Goal: Transaction & Acquisition: Book appointment/travel/reservation

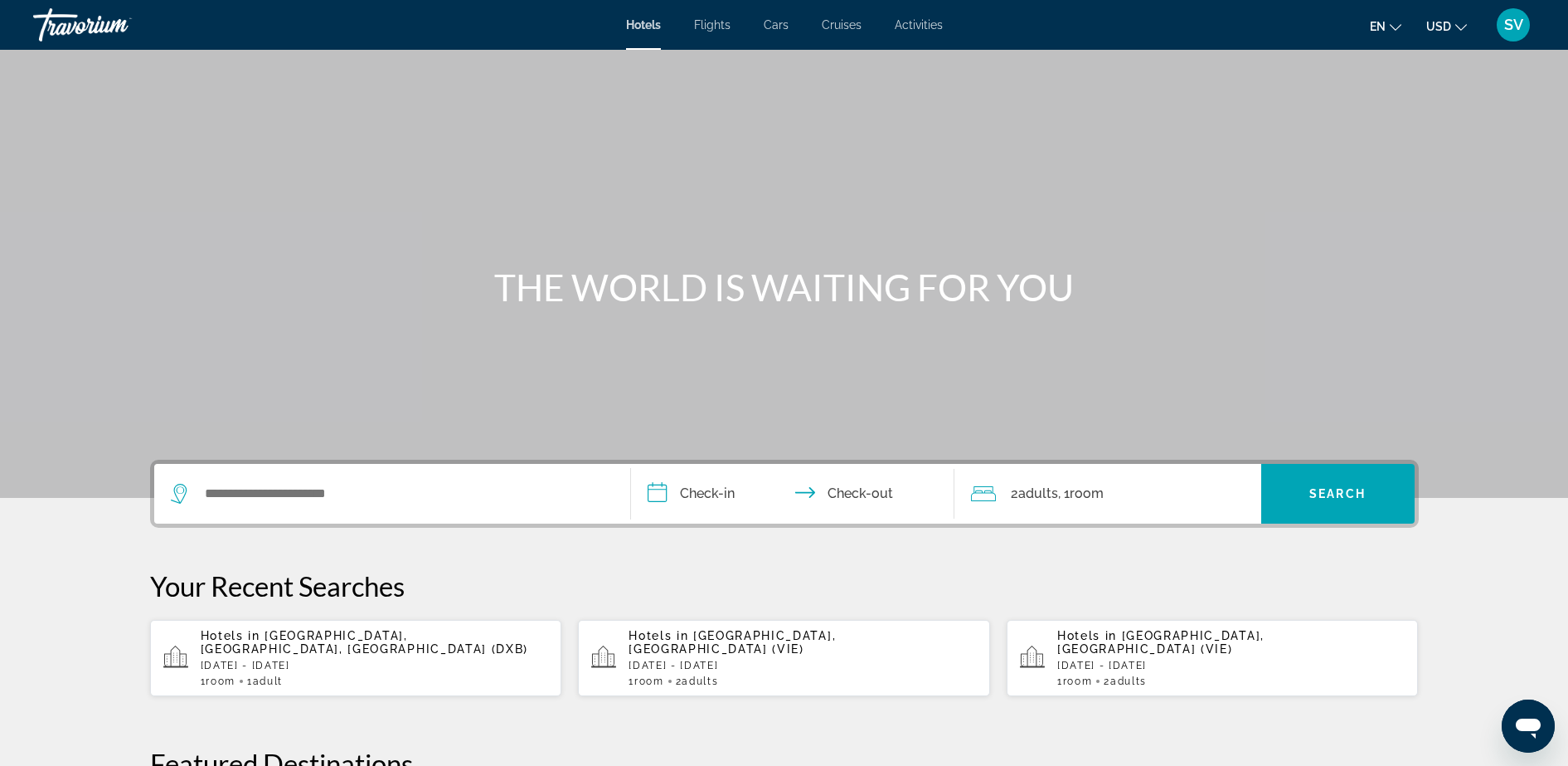
click at [1510, 21] on span "SV" at bounding box center [1513, 25] width 19 height 17
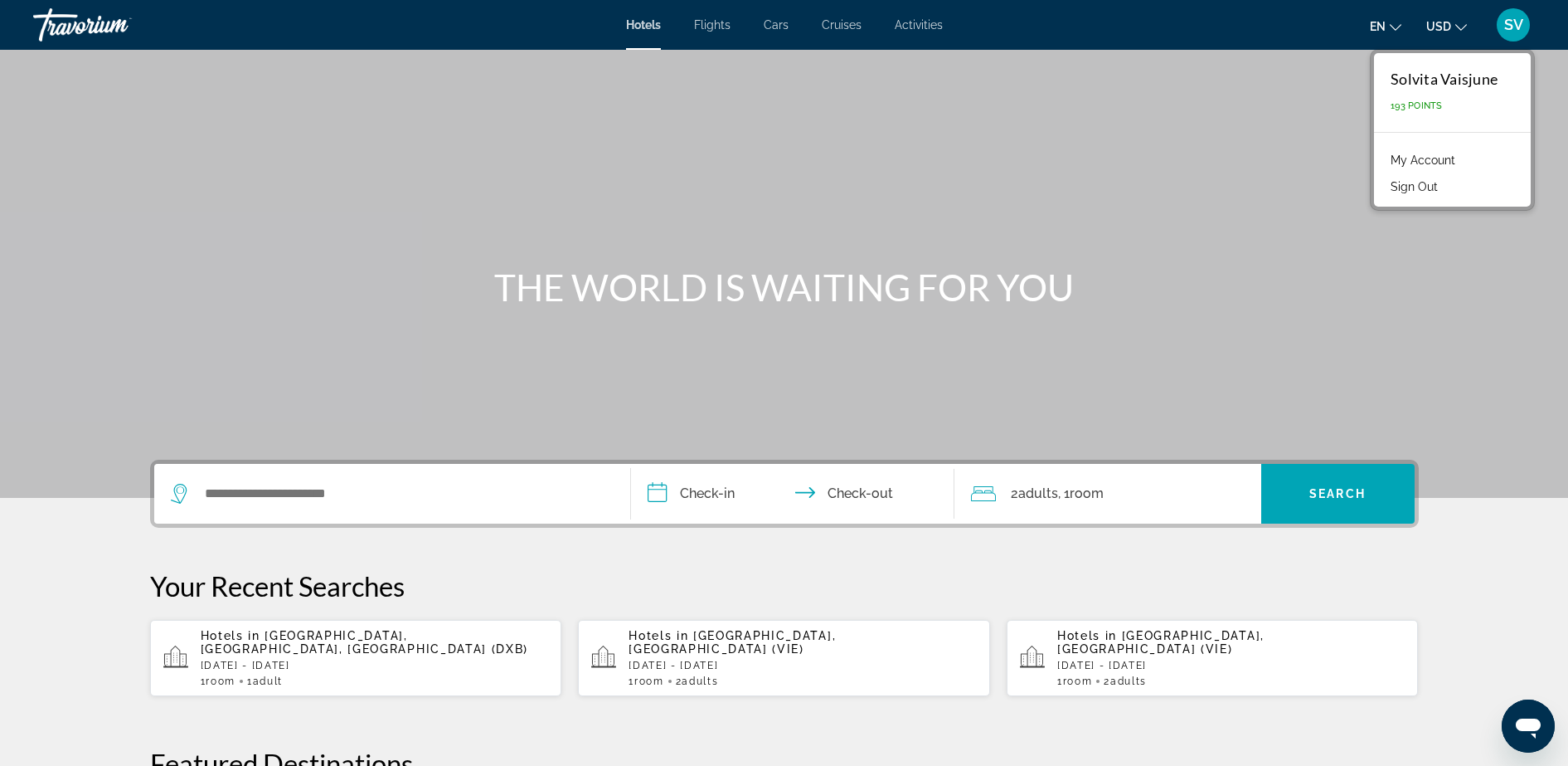
click at [1423, 153] on link "My Account" at bounding box center [1422, 160] width 82 height 21
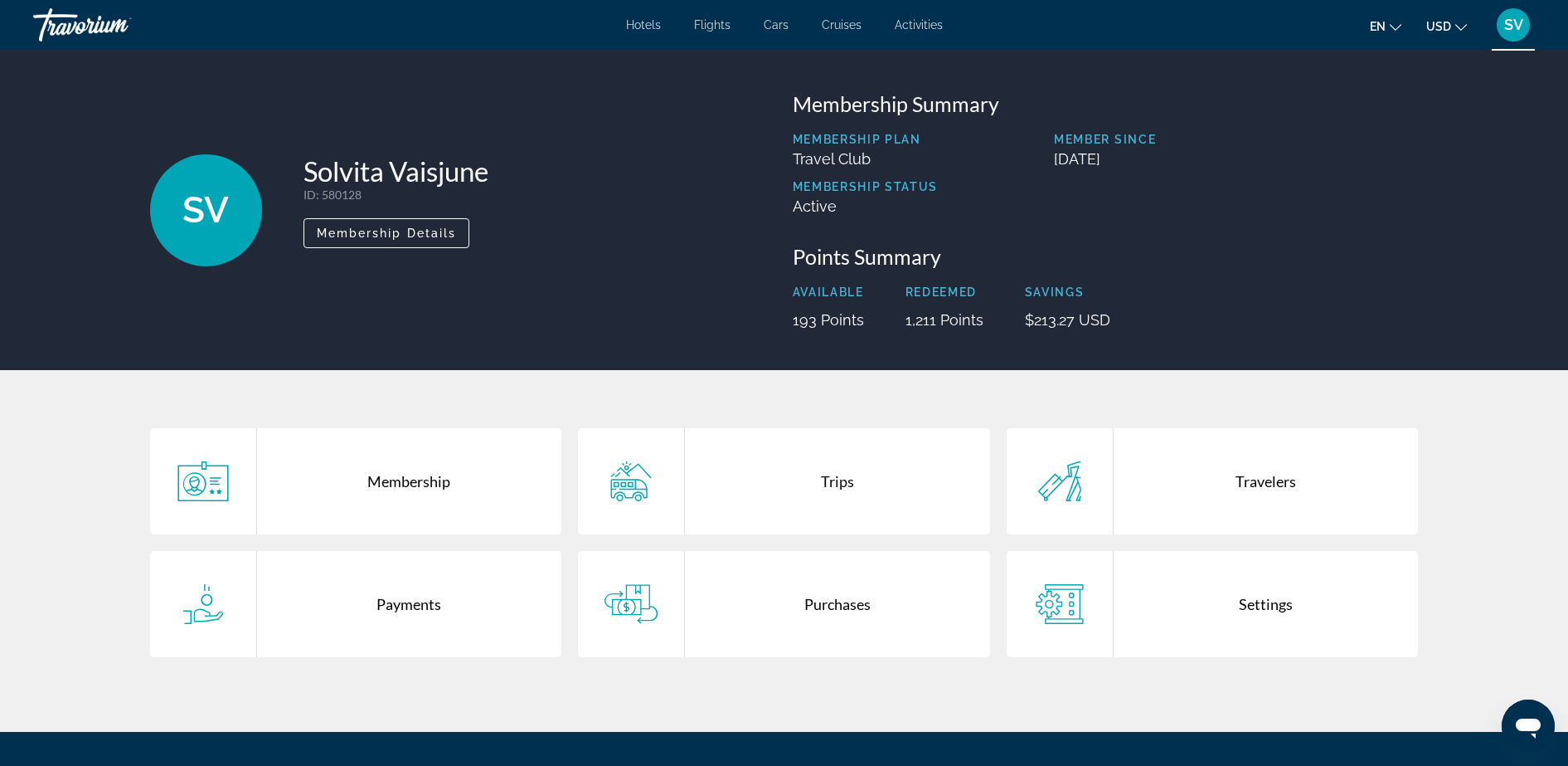
click at [815, 475] on div "Trips" at bounding box center [837, 481] width 305 height 107
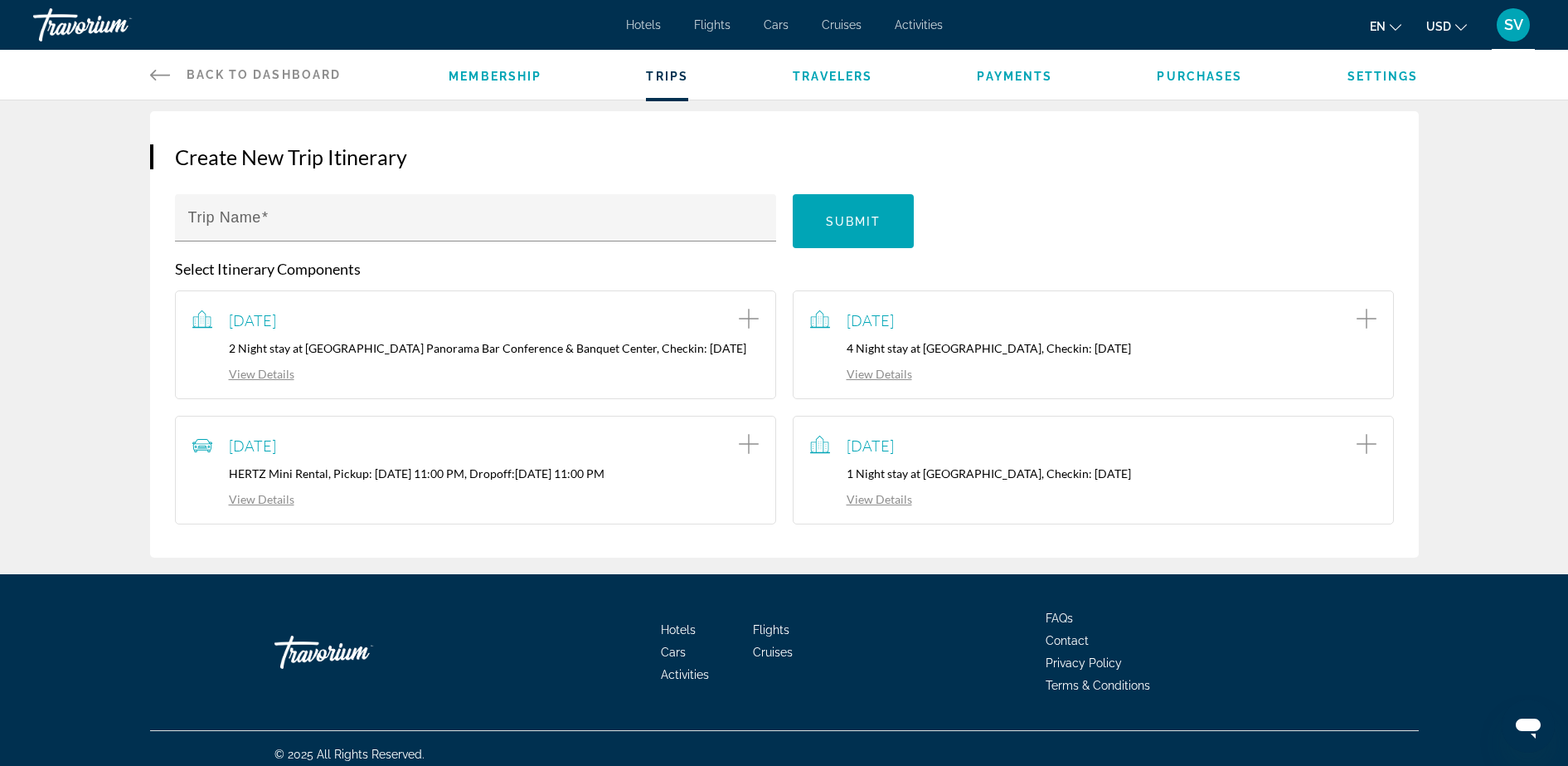
scroll to position [163, 0]
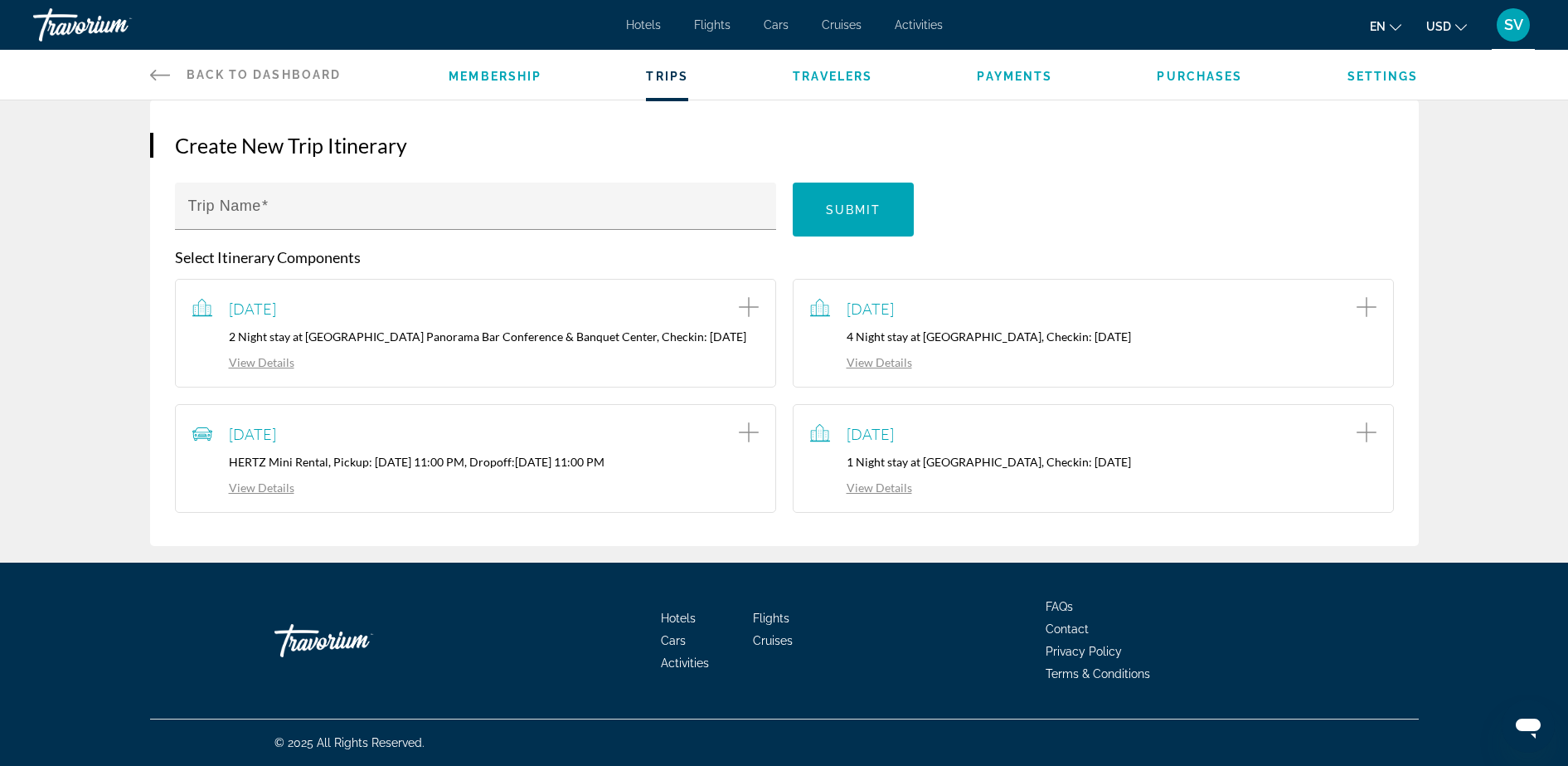
click at [893, 485] on link "View Details" at bounding box center [860, 487] width 102 height 14
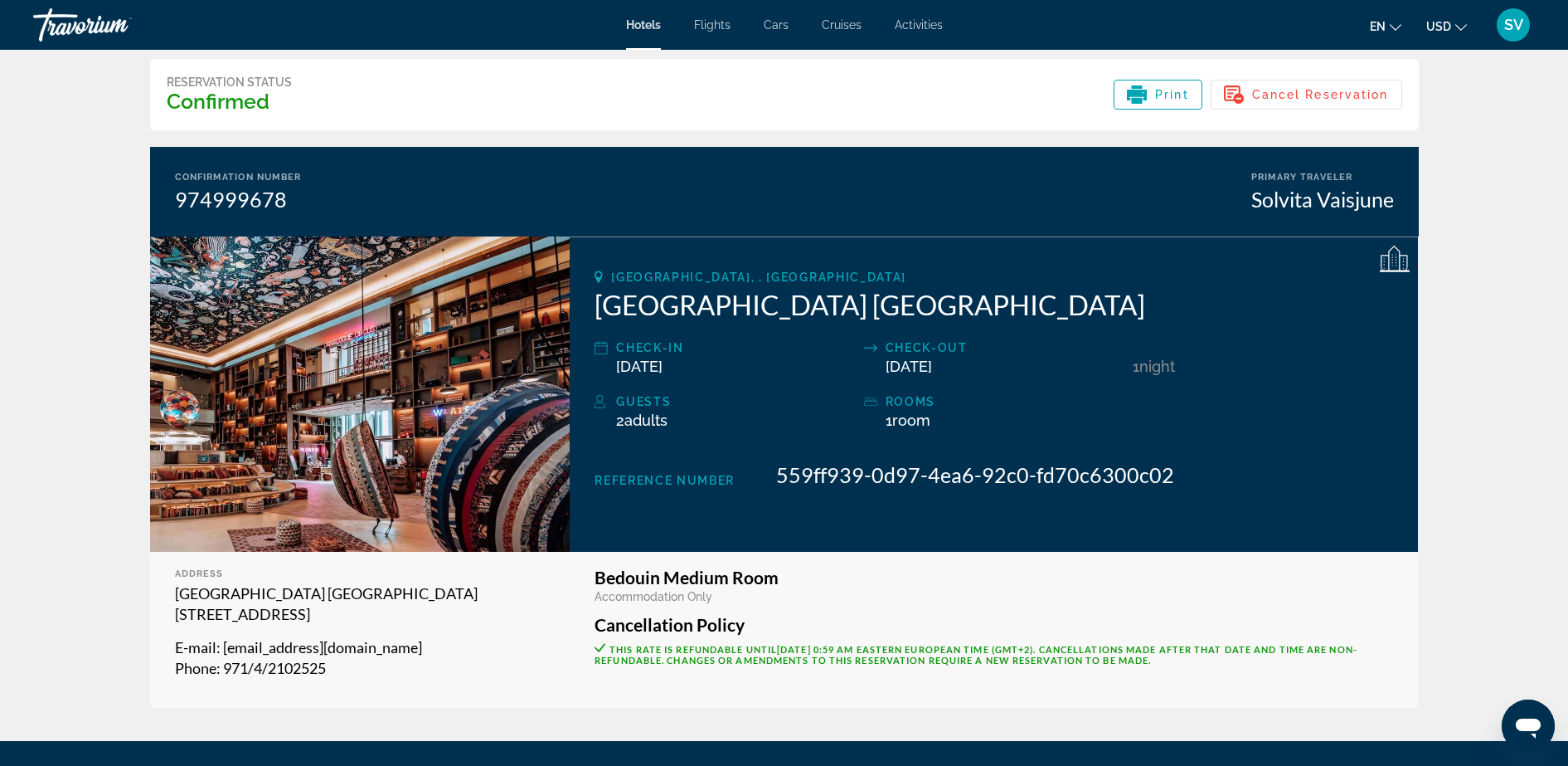
scroll to position [104, 0]
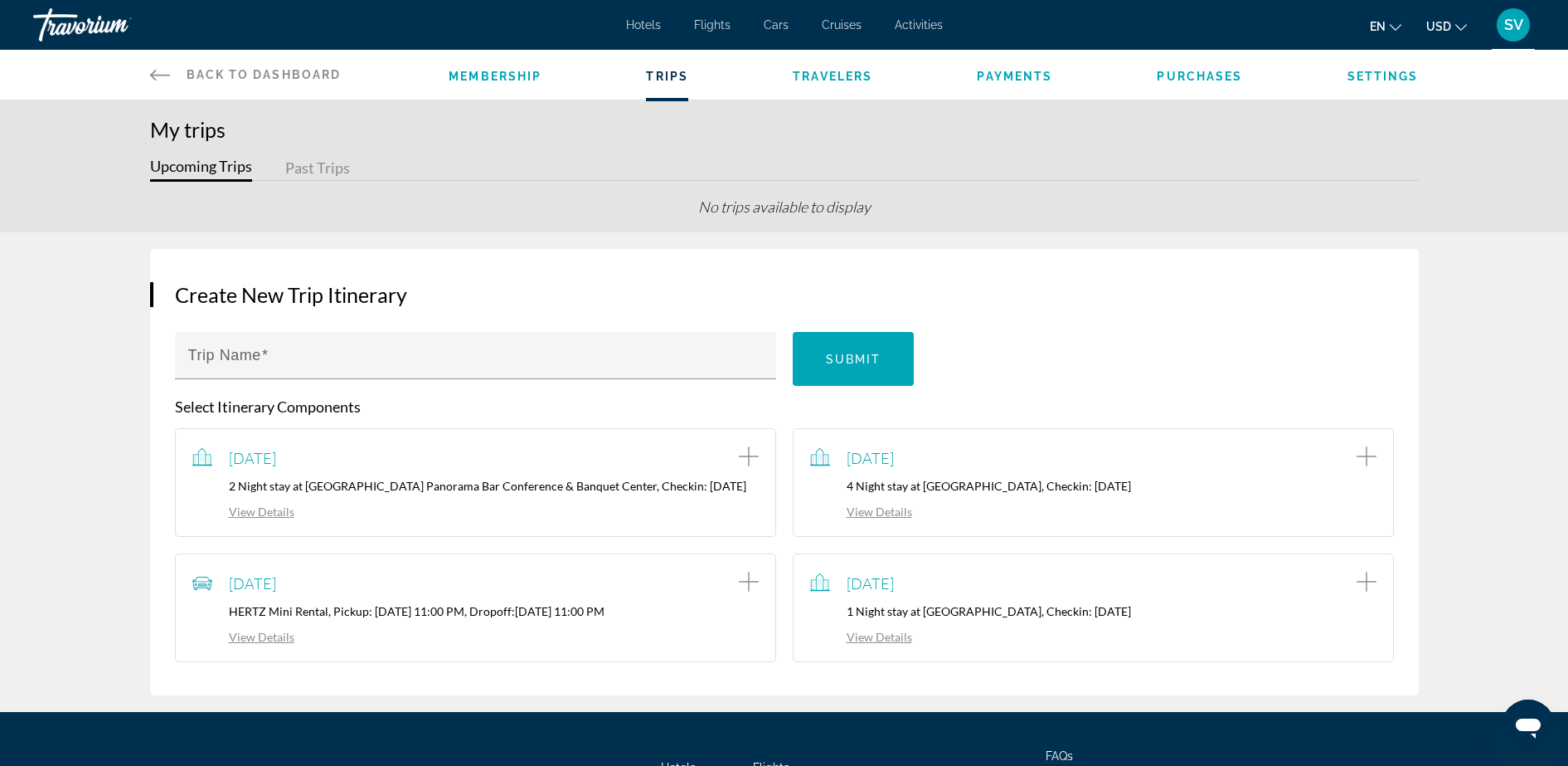
click at [649, 22] on span "Hotels" at bounding box center [644, 25] width 35 height 13
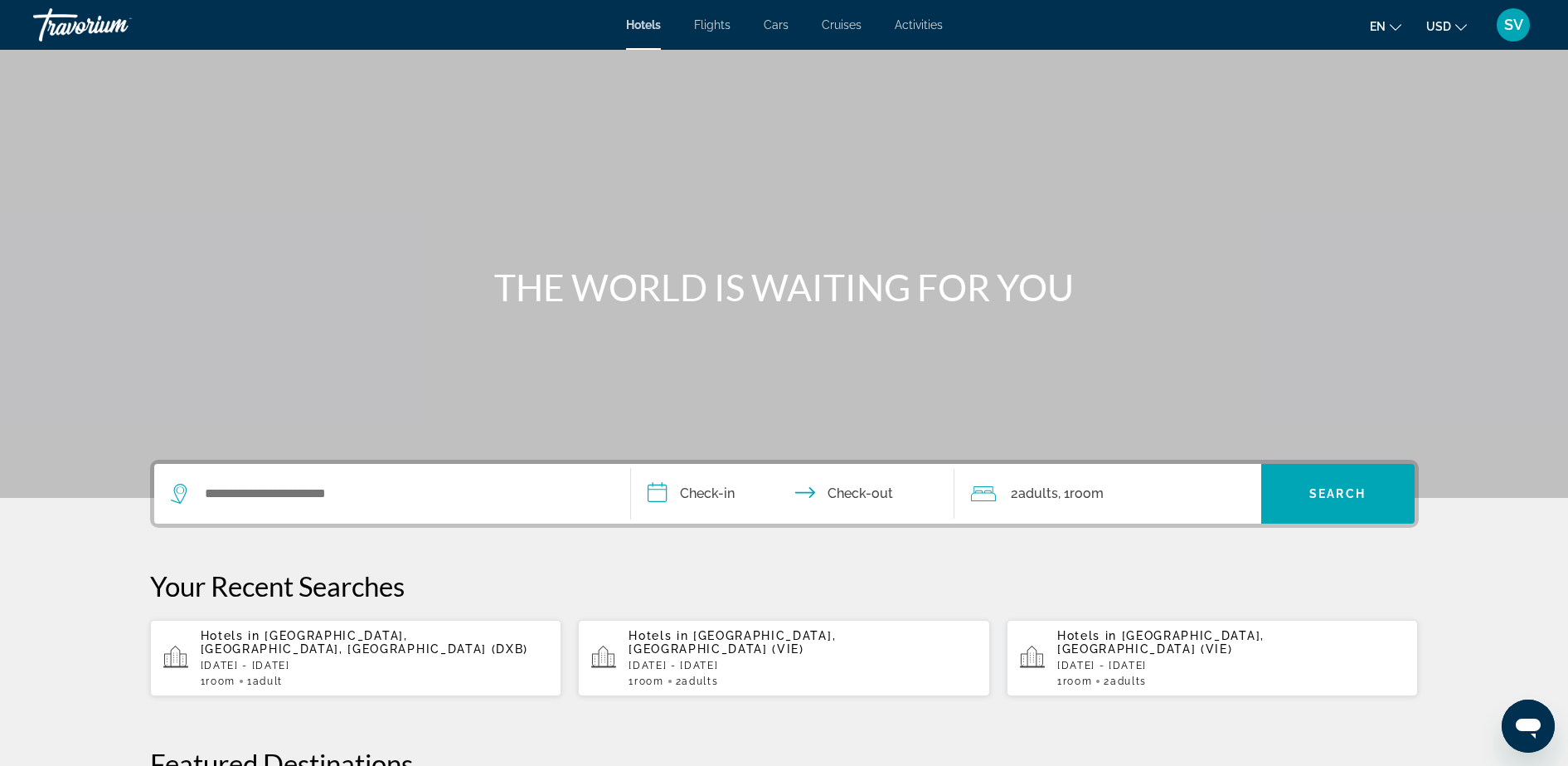
click at [720, 26] on span "Flights" at bounding box center [712, 25] width 37 height 13
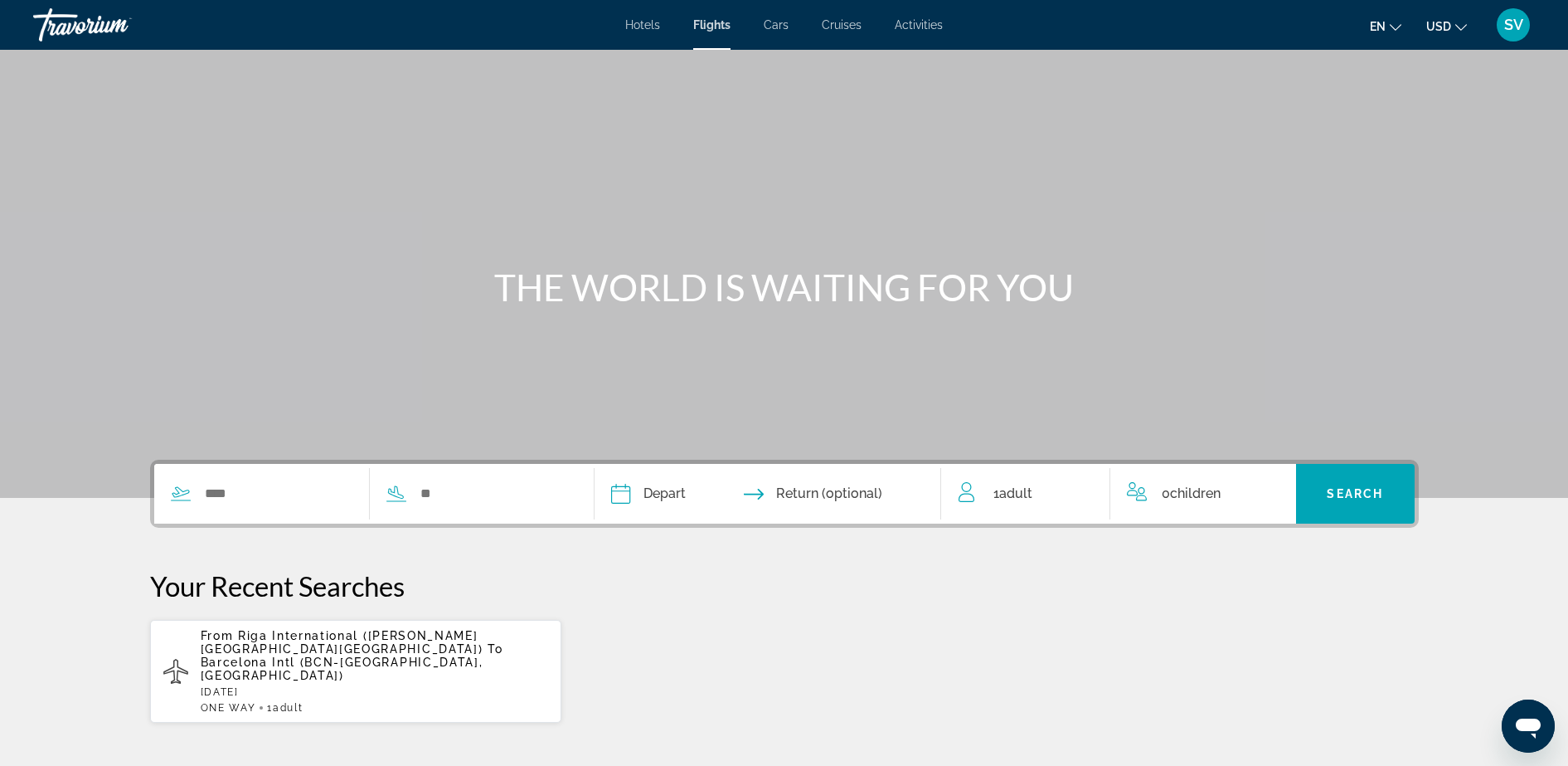
click at [693, 18] on link "Flights" at bounding box center [711, 25] width 38 height 13
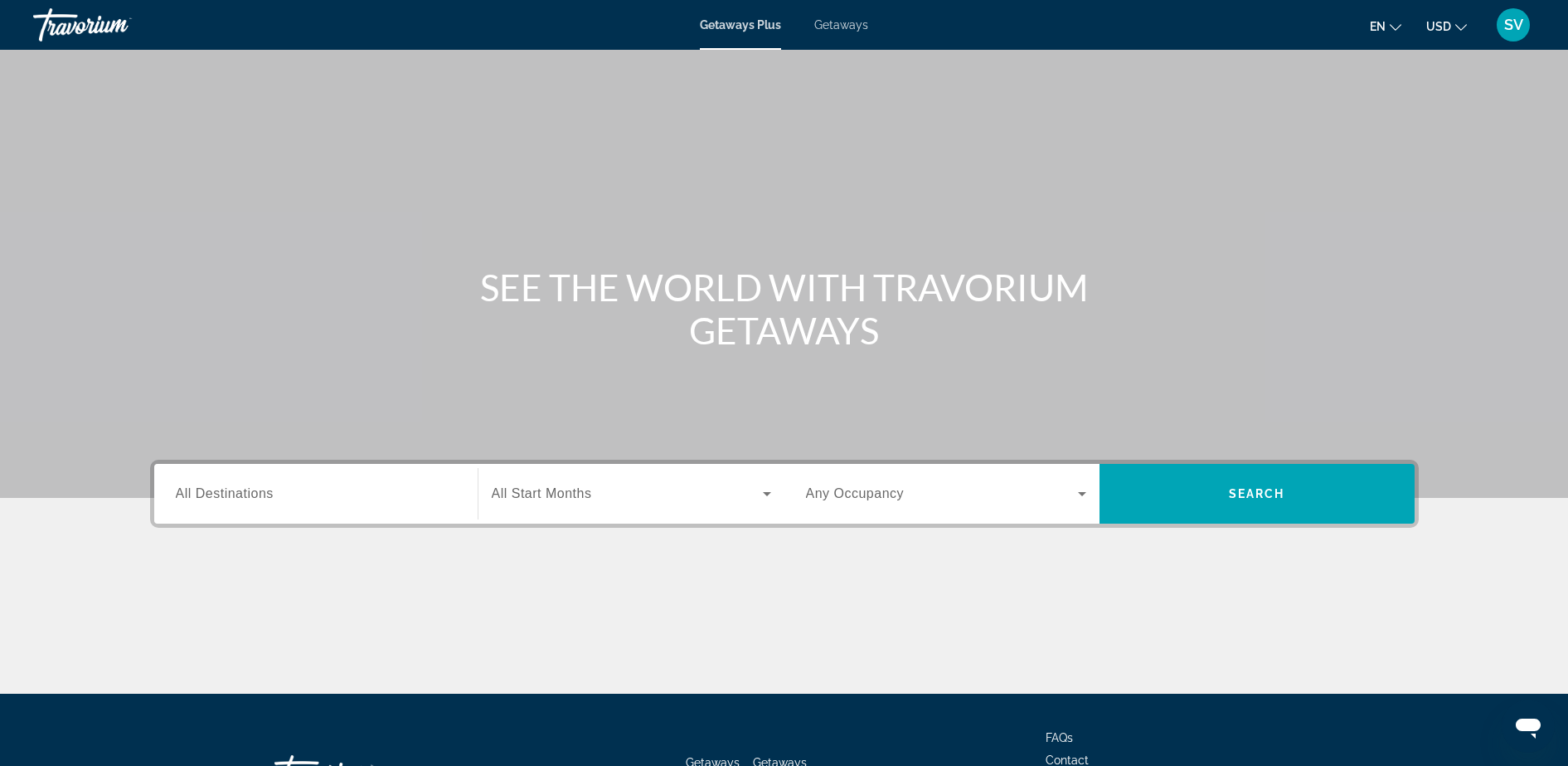
click at [847, 26] on span "Getaways" at bounding box center [841, 25] width 54 height 13
click at [241, 496] on span "All Destinations" at bounding box center [224, 492] width 98 height 14
click at [241, 496] on input "Destination All Destinations" at bounding box center [315, 494] width 280 height 20
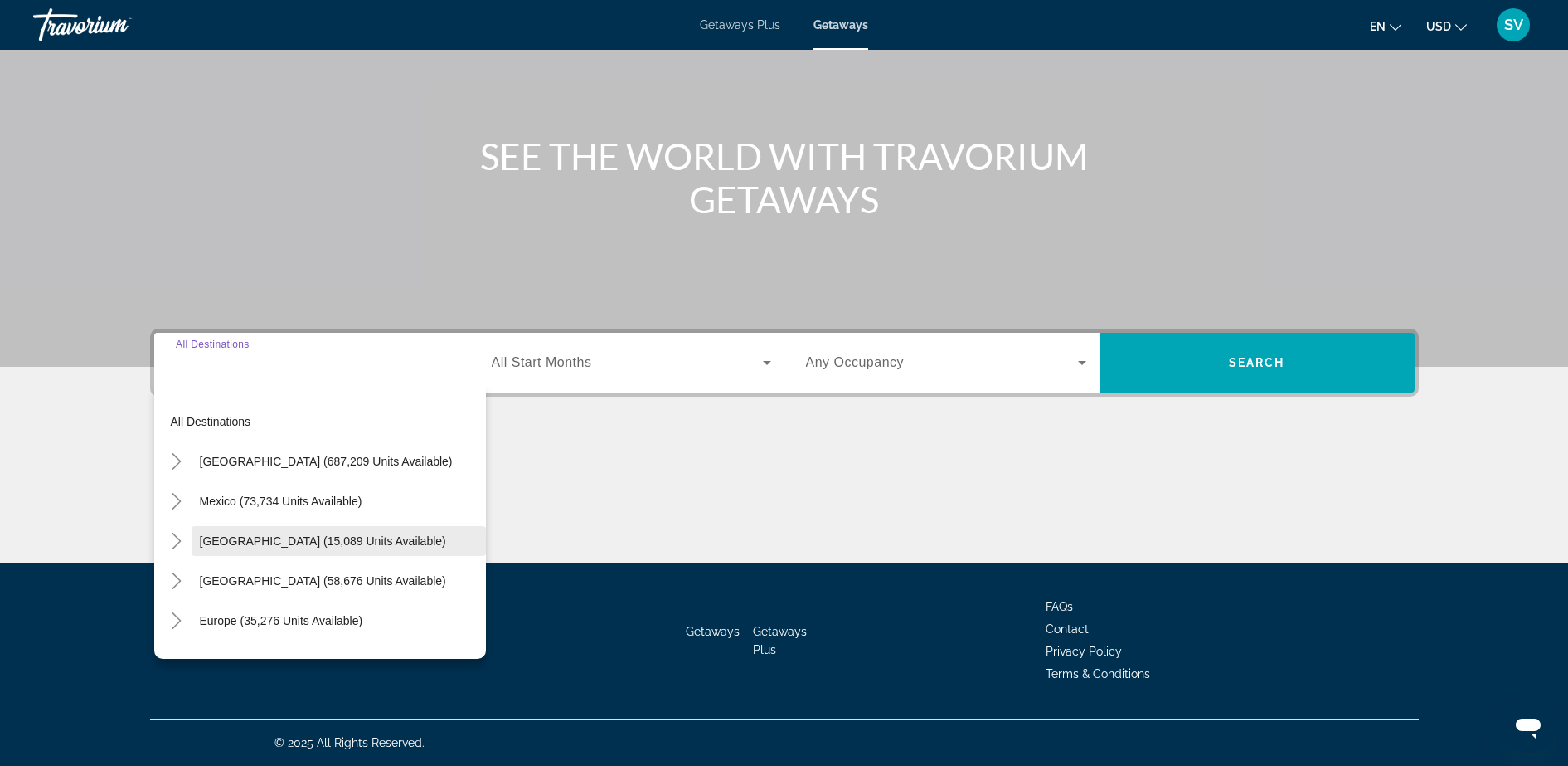
scroll to position [104, 0]
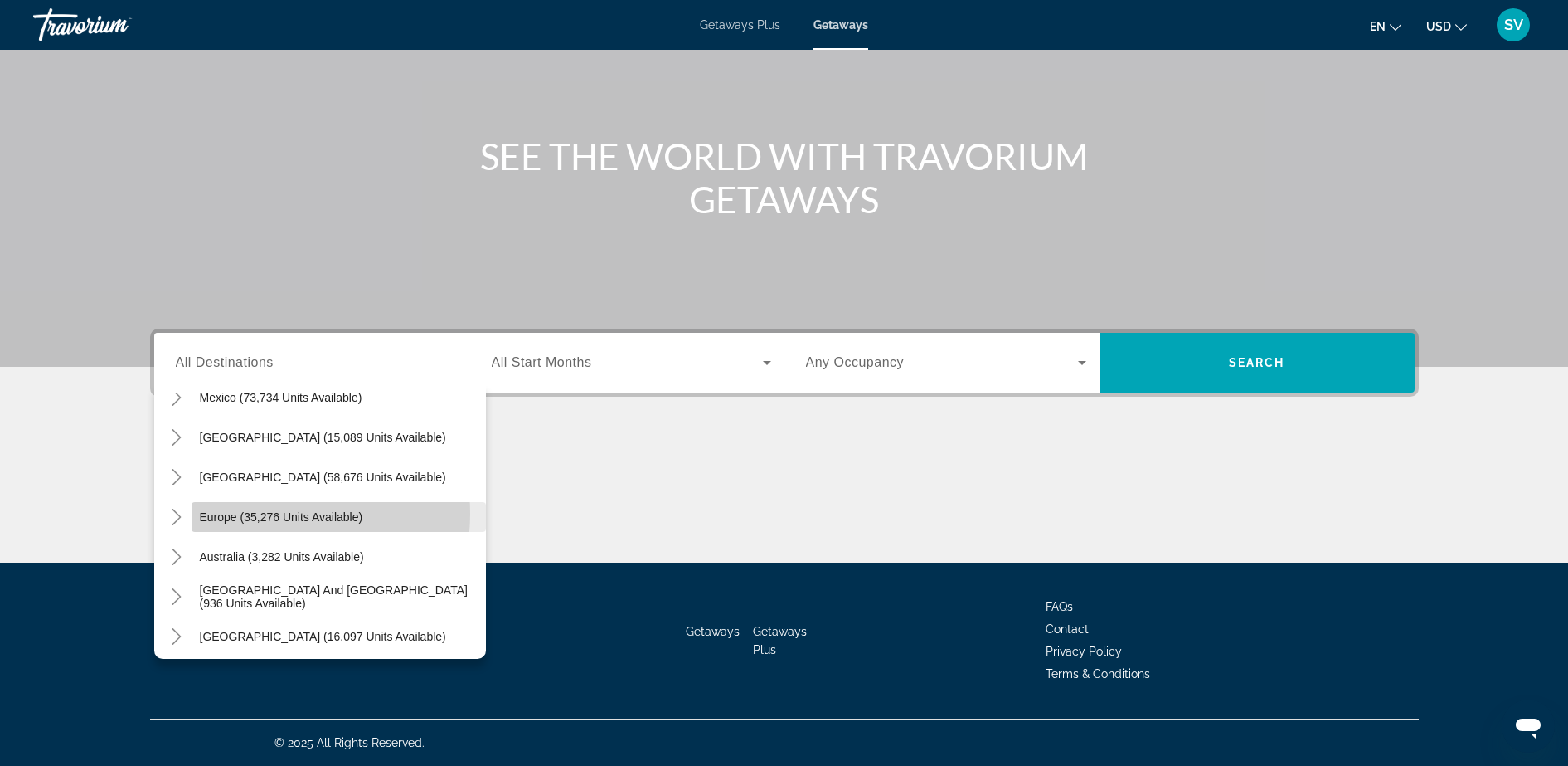
click at [261, 513] on span "Europe (35,276 units available)" at bounding box center [282, 516] width 163 height 13
type input "**********"
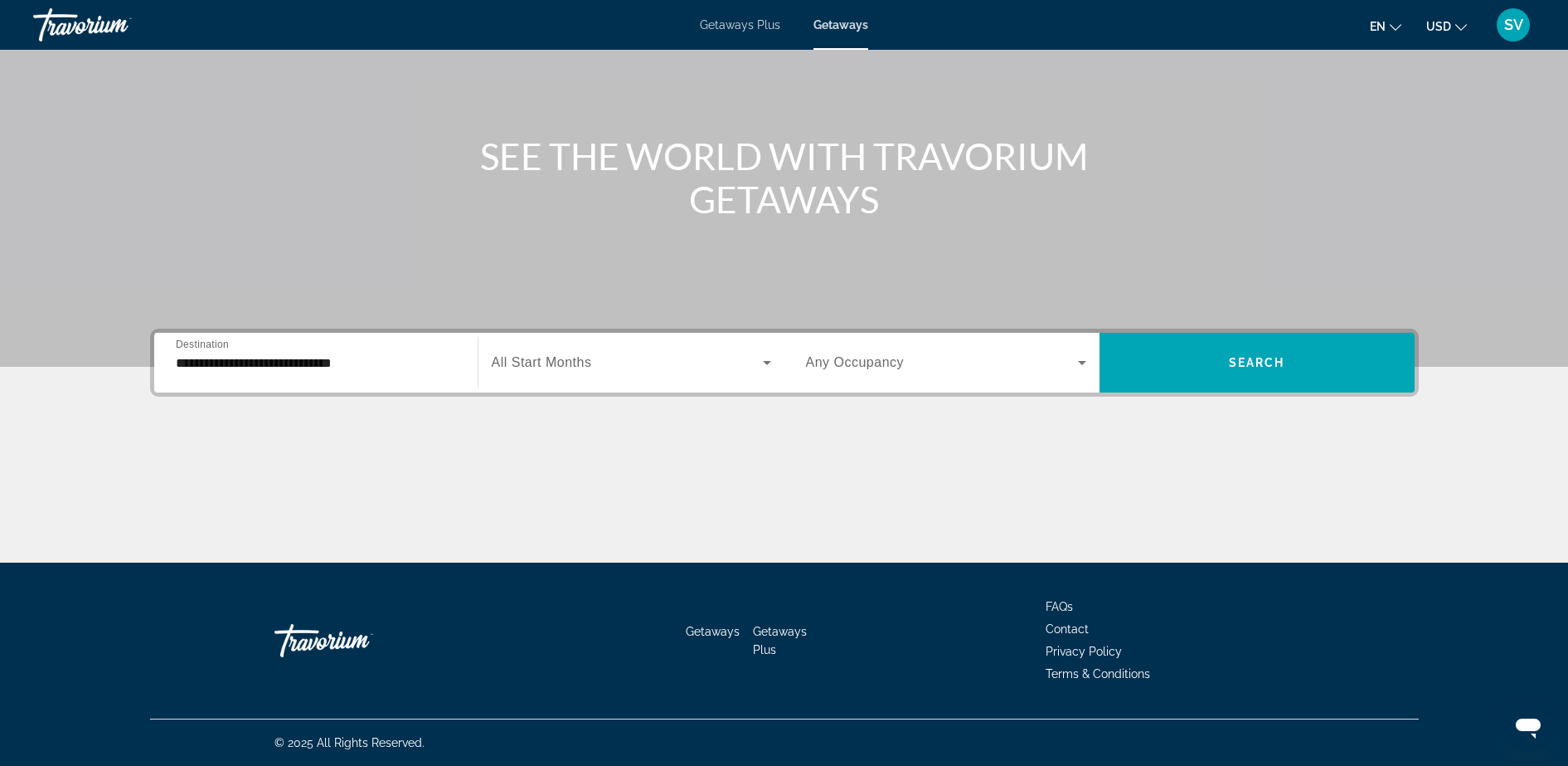
click at [523, 356] on span "All Start Months" at bounding box center [542, 362] width 100 height 14
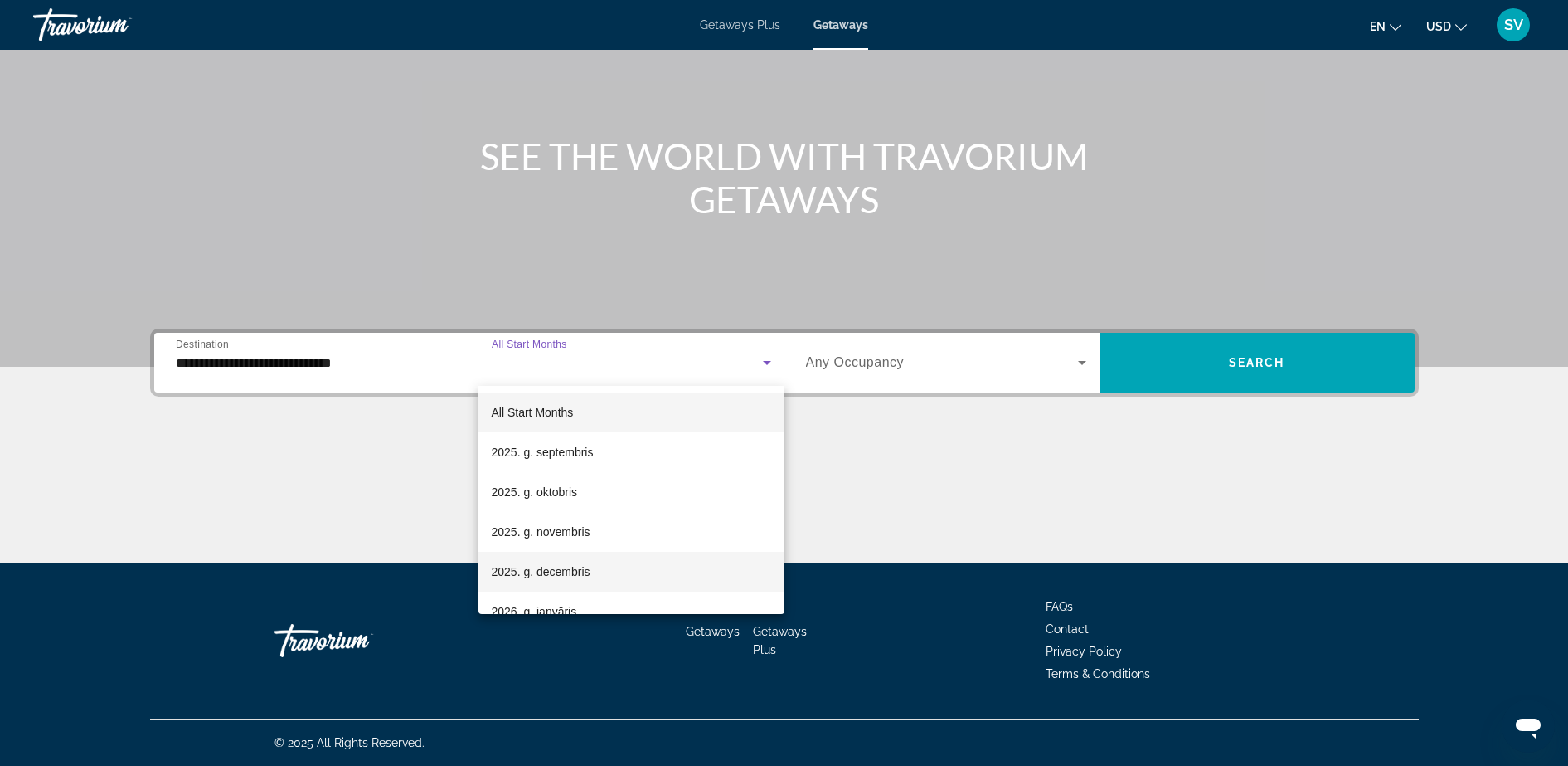
scroll to position [311, 0]
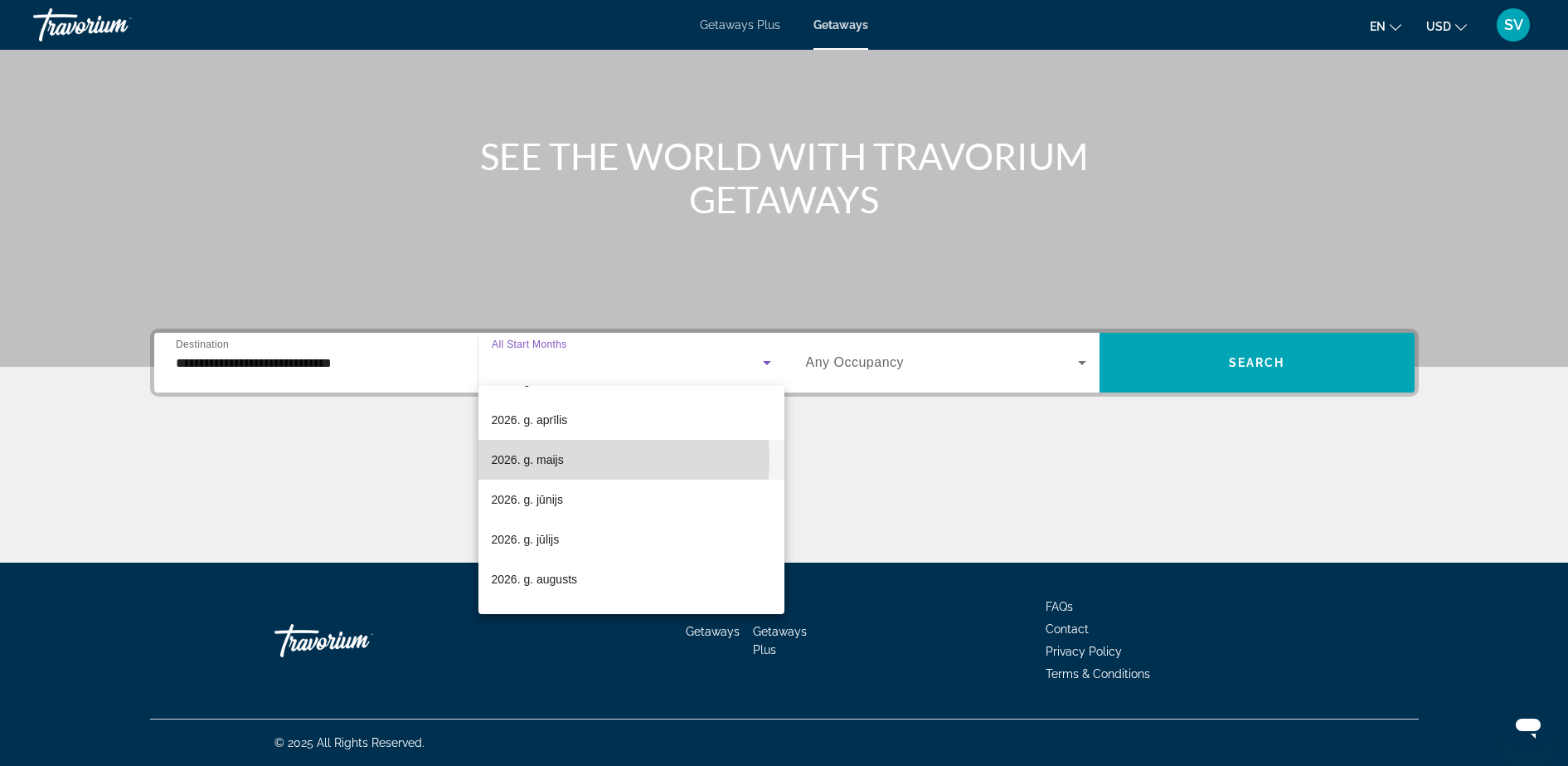
click at [555, 457] on span "2026. g. maijs" at bounding box center [528, 459] width 73 height 20
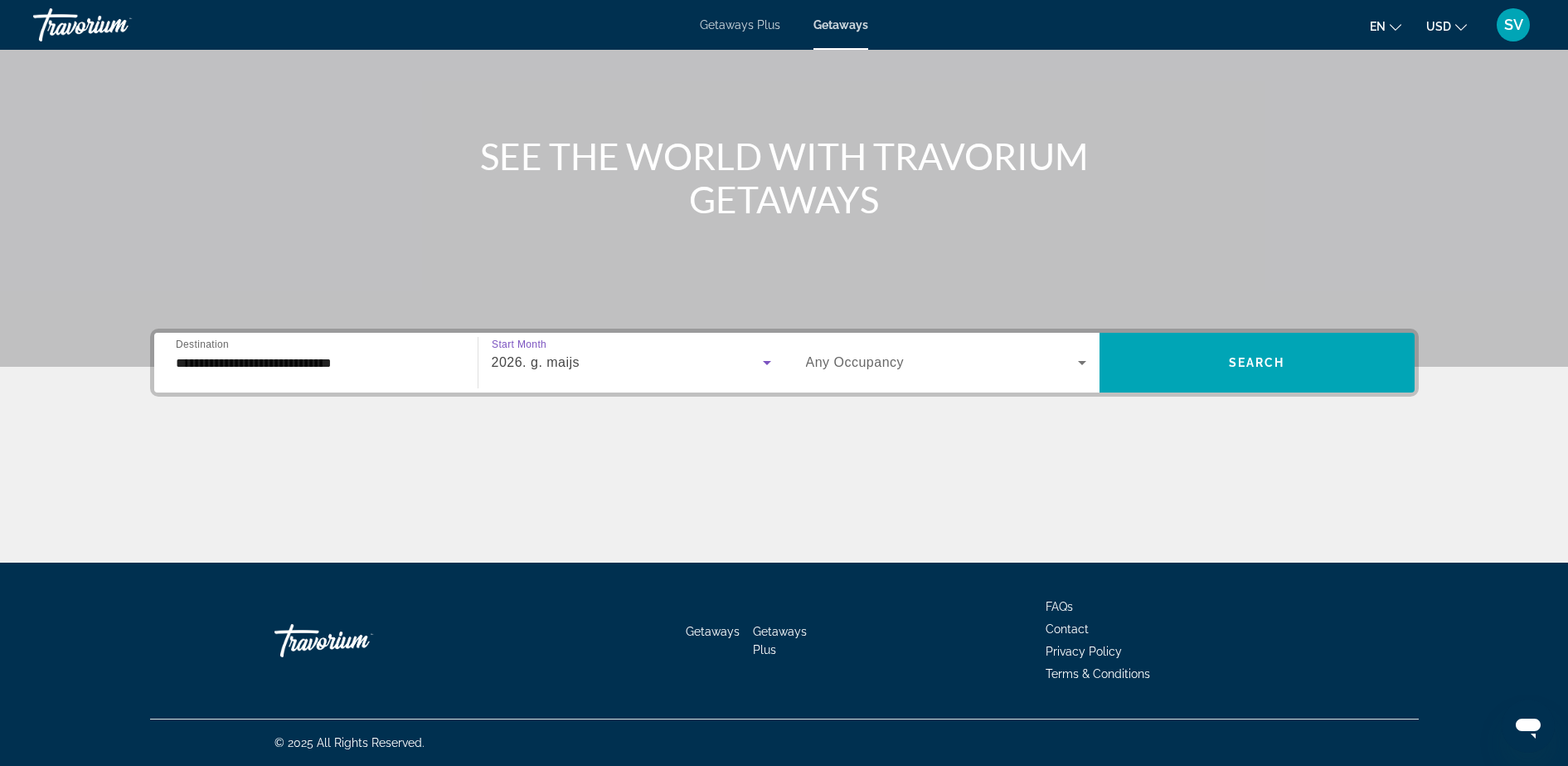
click at [952, 366] on span "Search widget" at bounding box center [942, 363] width 272 height 20
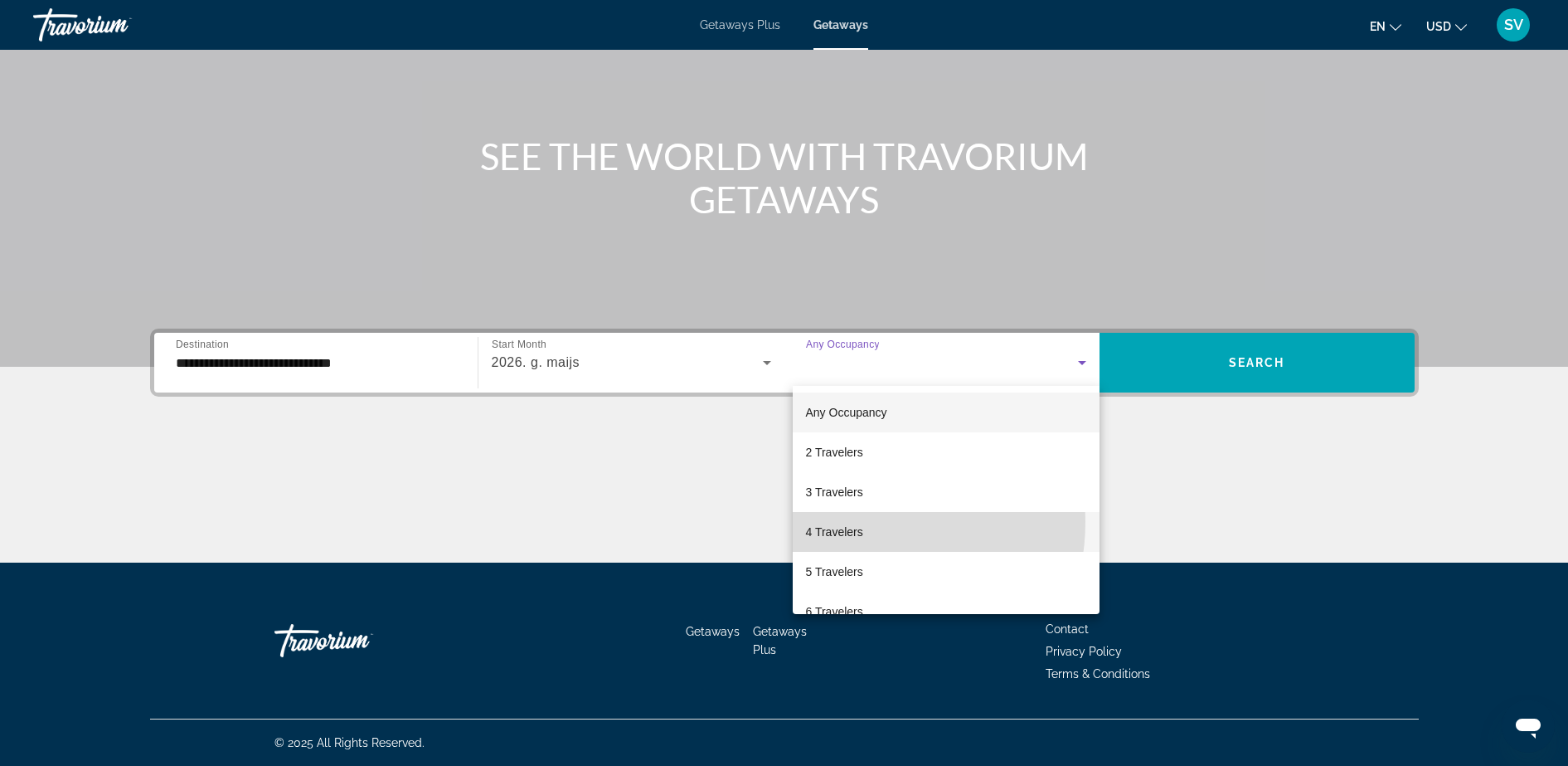
click at [841, 523] on span "4 Travelers" at bounding box center [834, 532] width 57 height 20
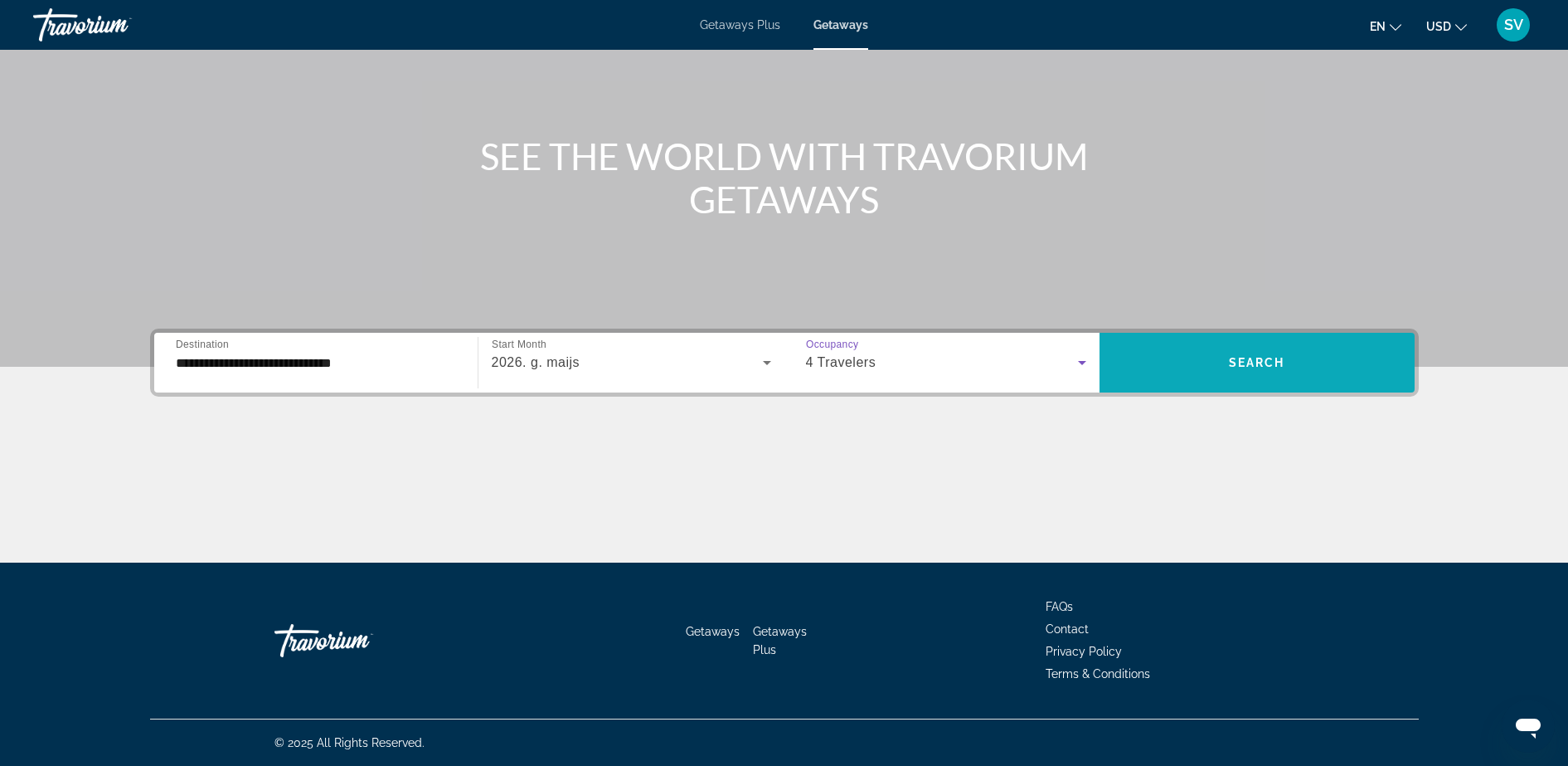
click at [1214, 371] on span "Search widget" at bounding box center [1256, 362] width 315 height 39
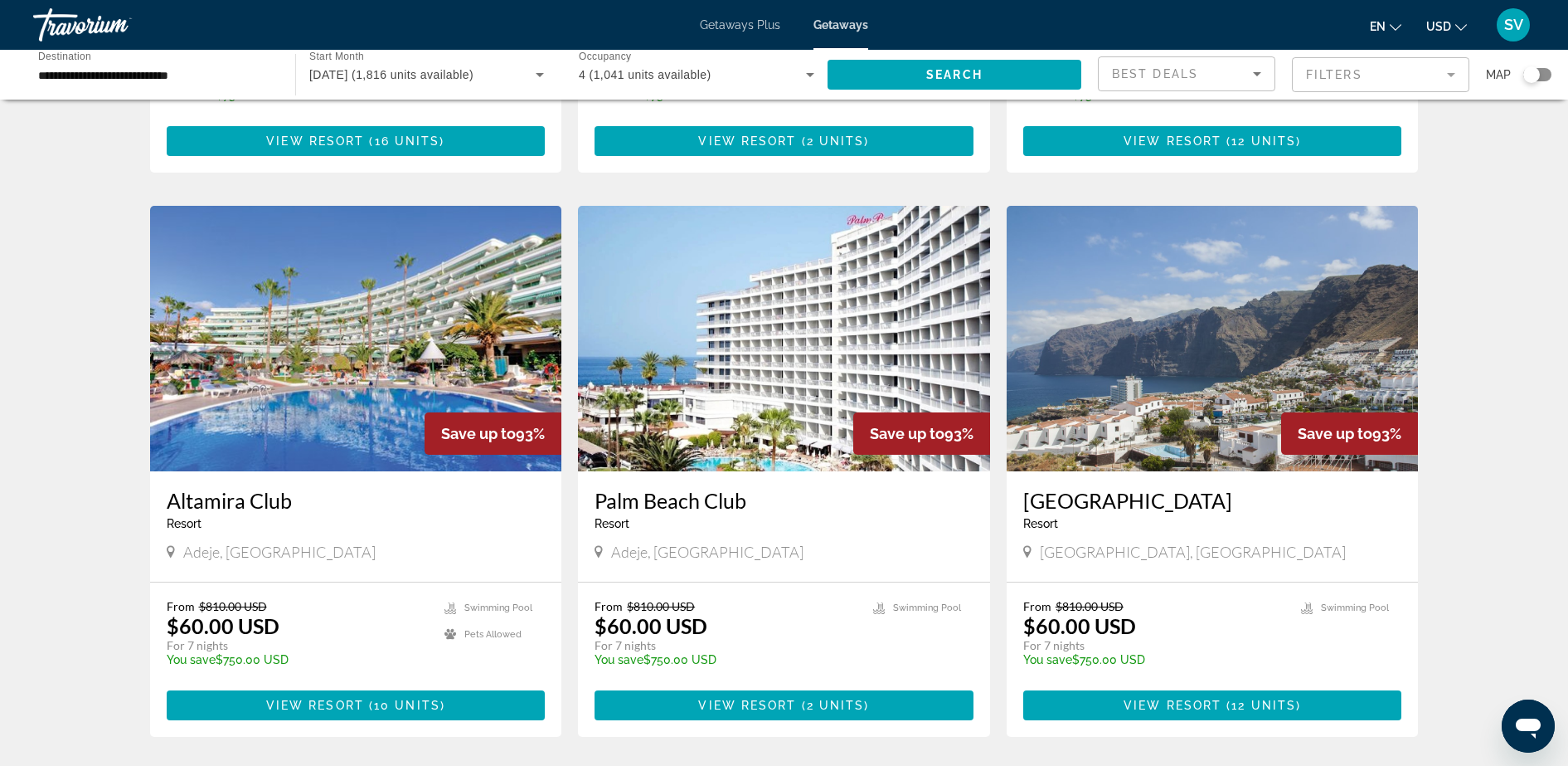
scroll to position [1141, 0]
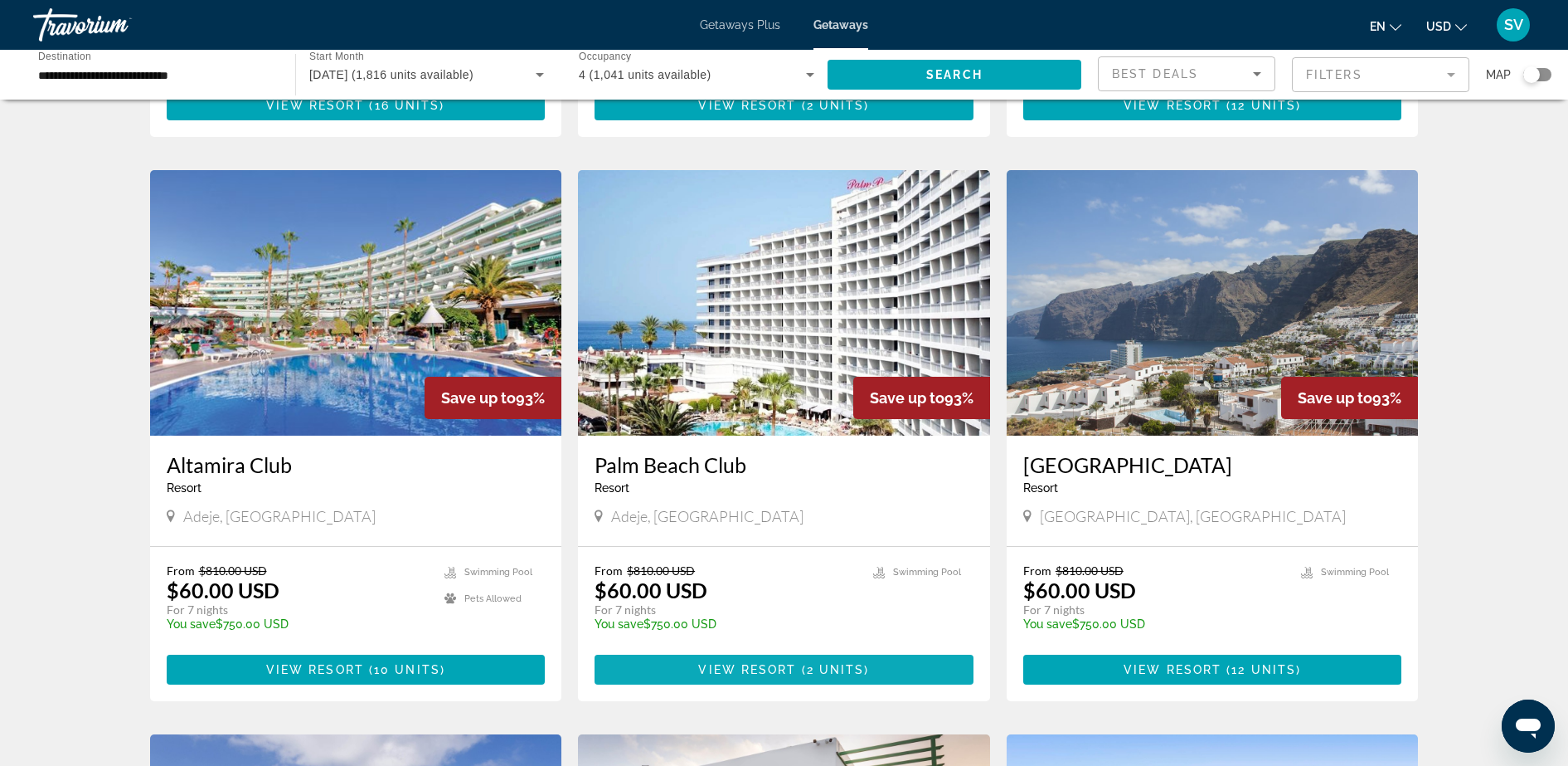
click at [790, 670] on span "View Resort" at bounding box center [746, 670] width 98 height 13
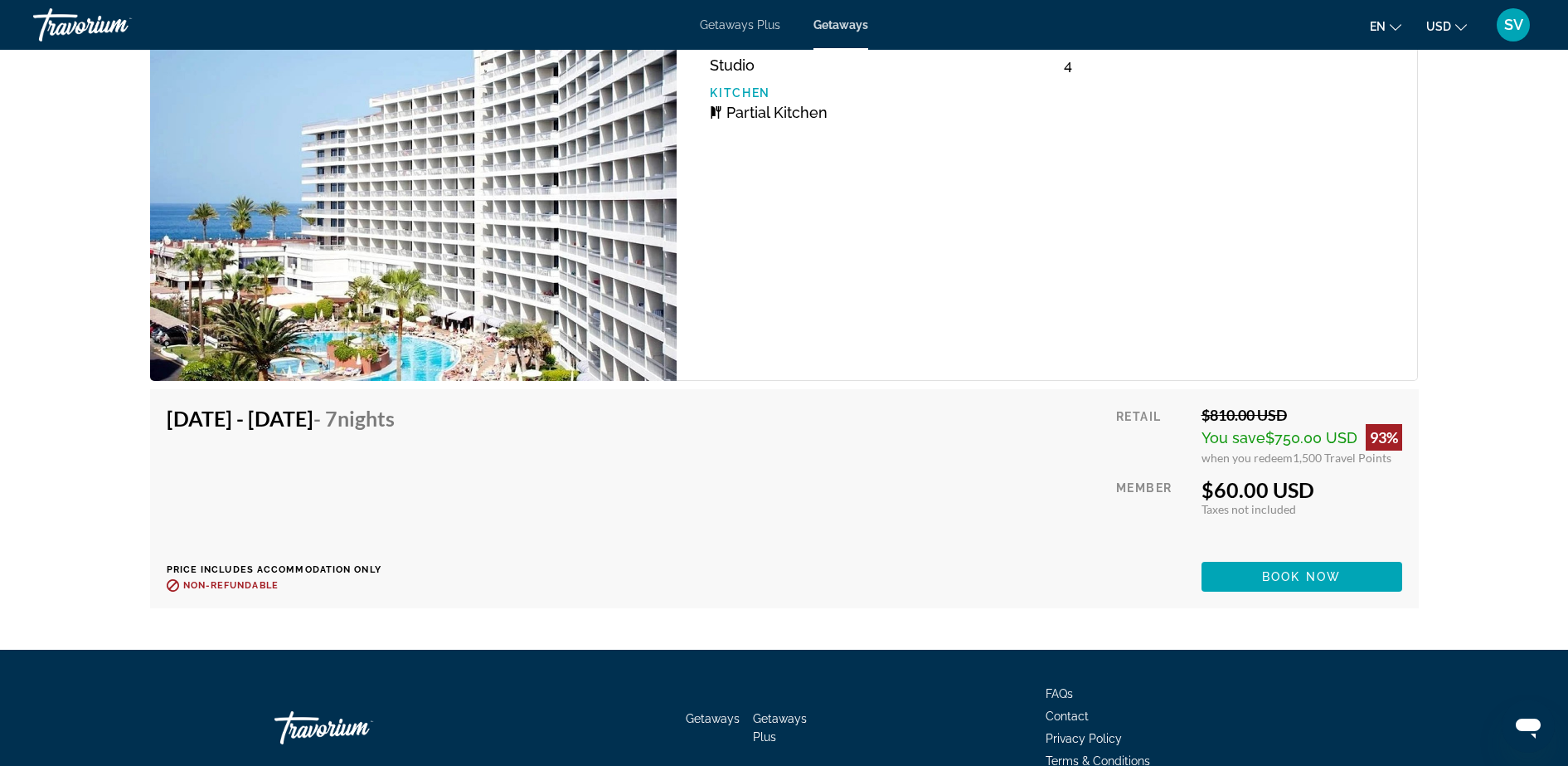
scroll to position [2799, 0]
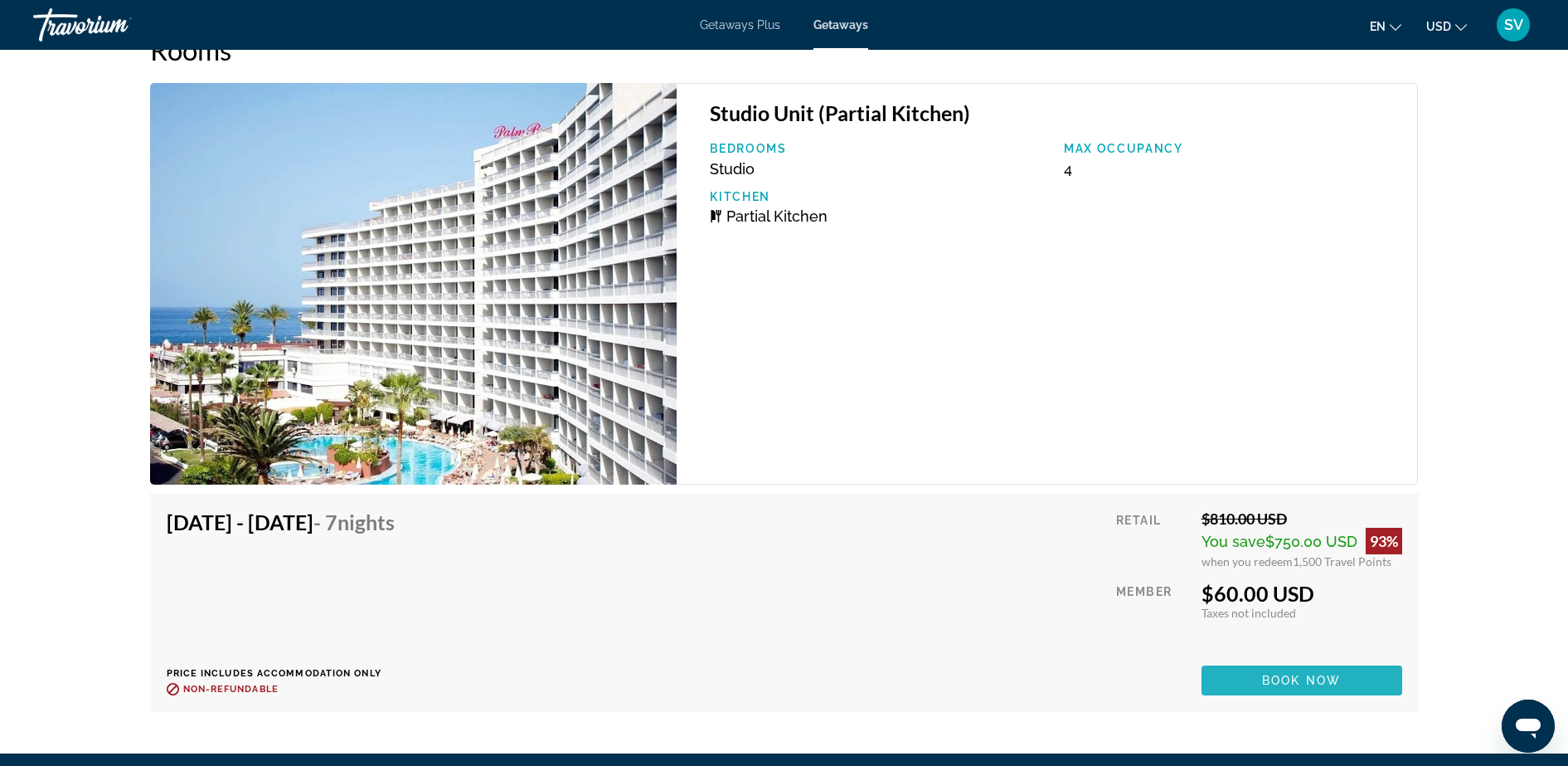
click at [1277, 679] on span "Book now" at bounding box center [1301, 680] width 79 height 13
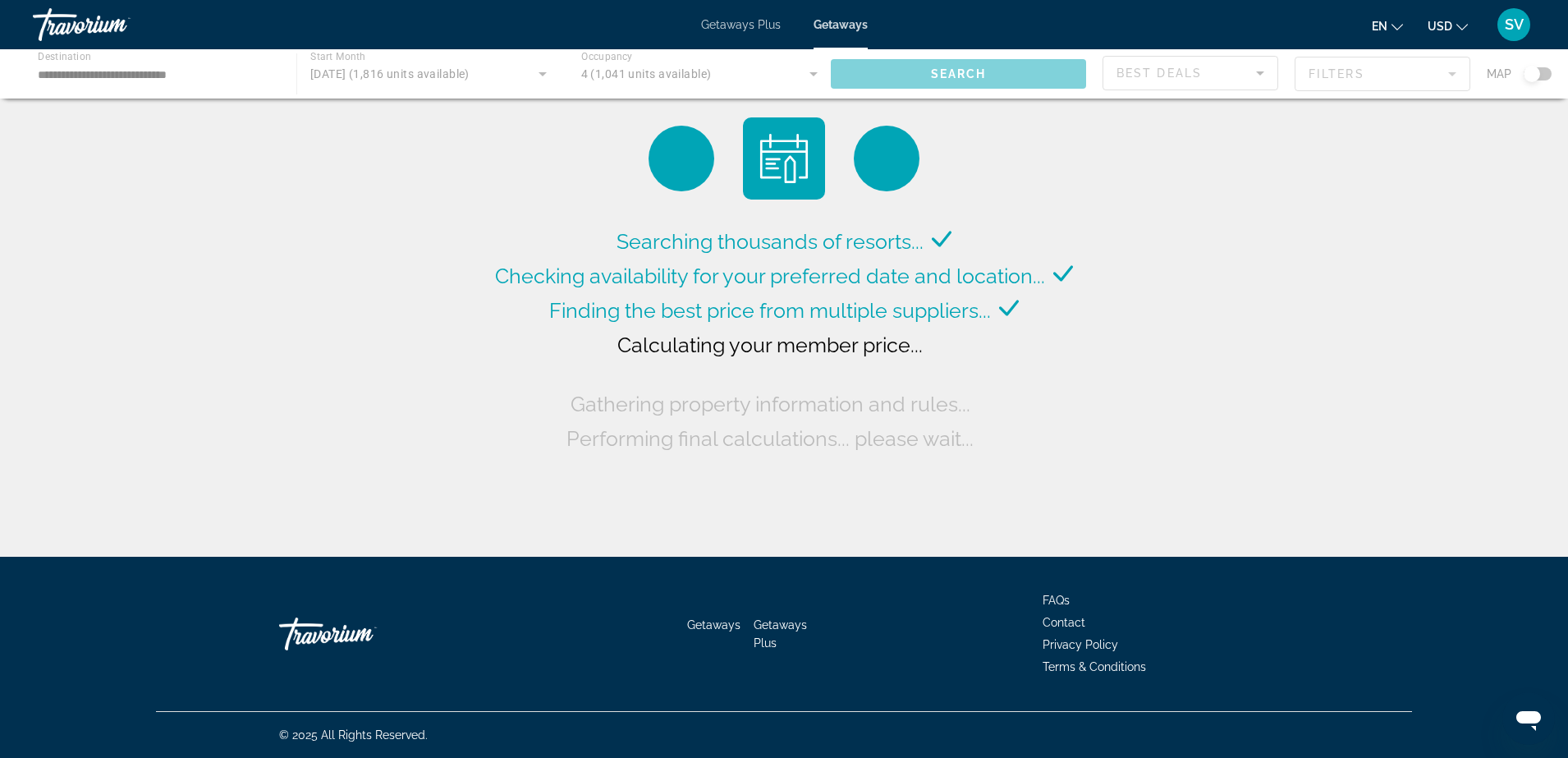
click at [749, 23] on span "Getaways Plus" at bounding box center [741, 25] width 80 height 13
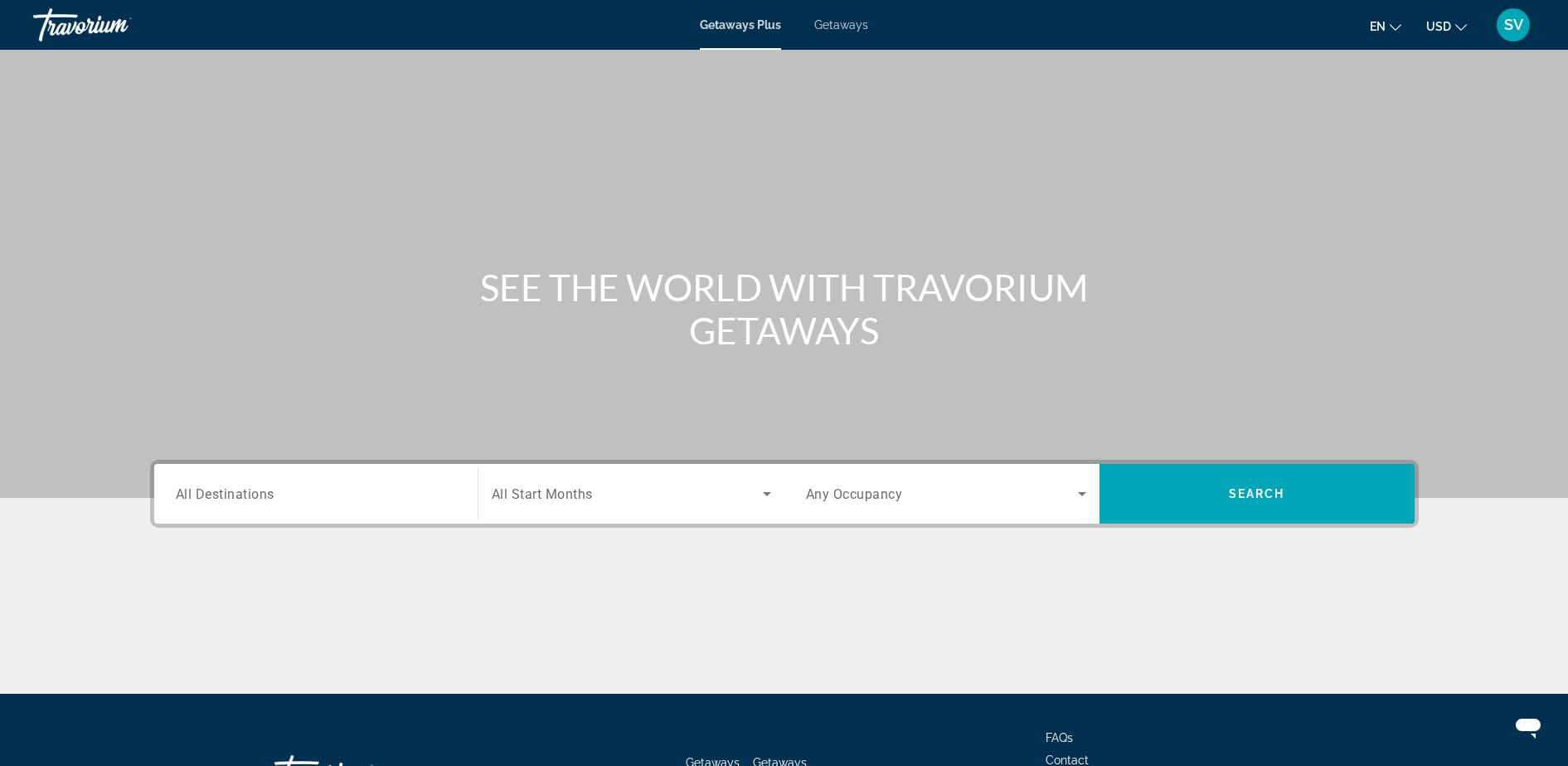
click at [283, 508] on div "Search widget" at bounding box center [315, 493] width 280 height 47
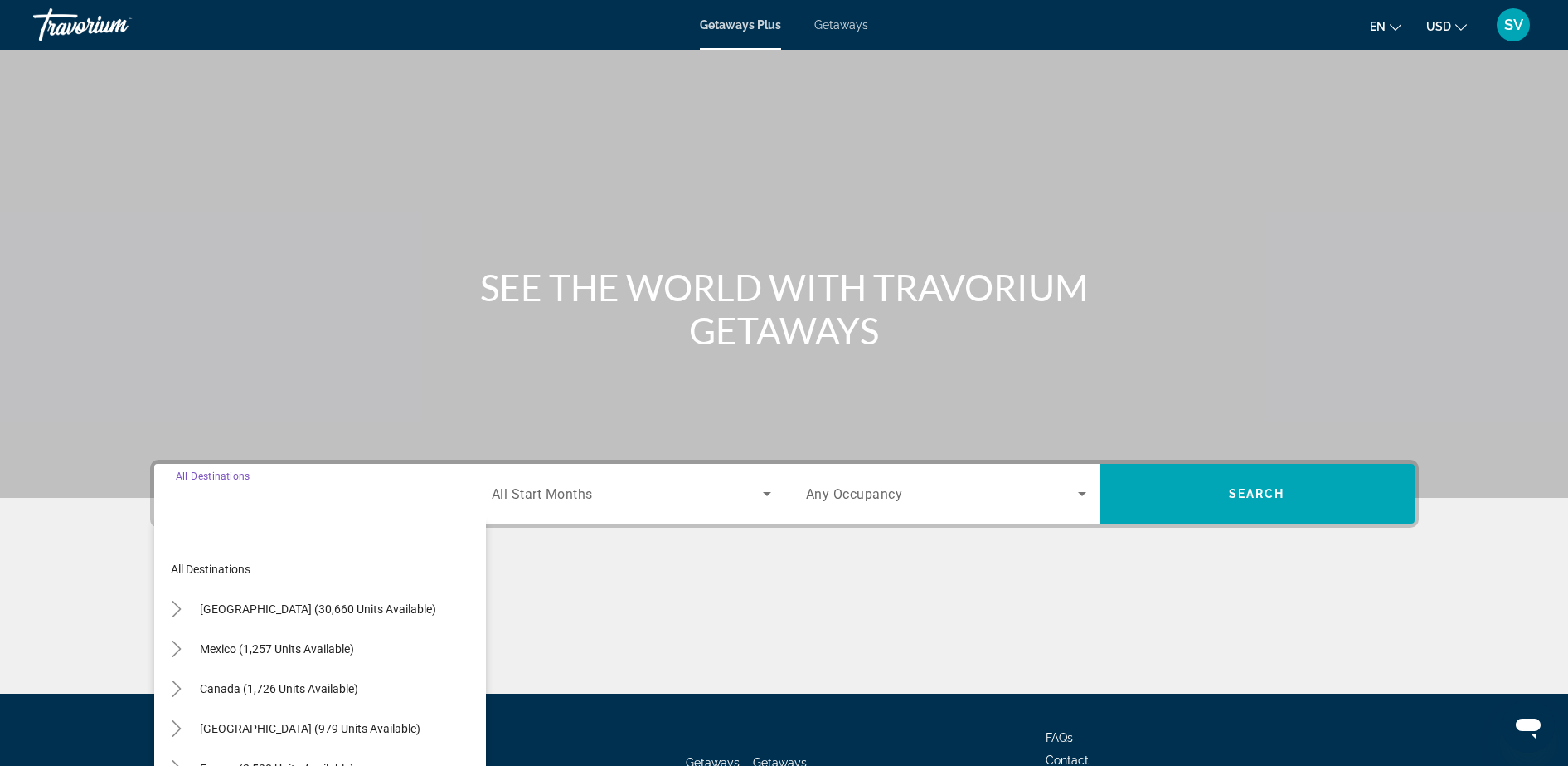
scroll to position [131, 0]
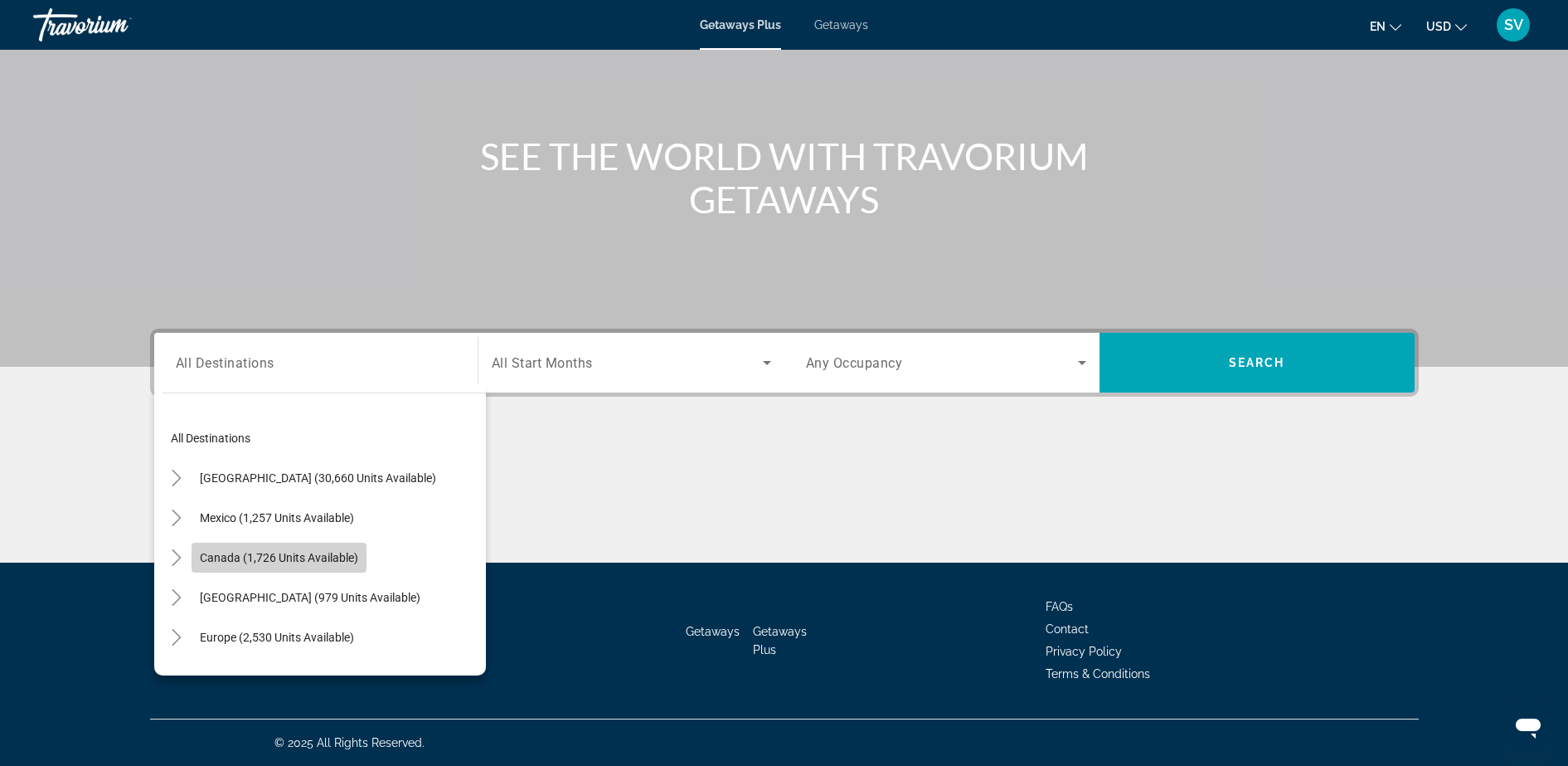
drag, startPoint x: 264, startPoint y: 546, endPoint x: 286, endPoint y: 552, distance: 22.8
drag, startPoint x: 286, startPoint y: 552, endPoint x: 230, endPoint y: 626, distance: 92.8
click at [230, 626] on span "Search widget" at bounding box center [277, 636] width 171 height 39
type input "**********"
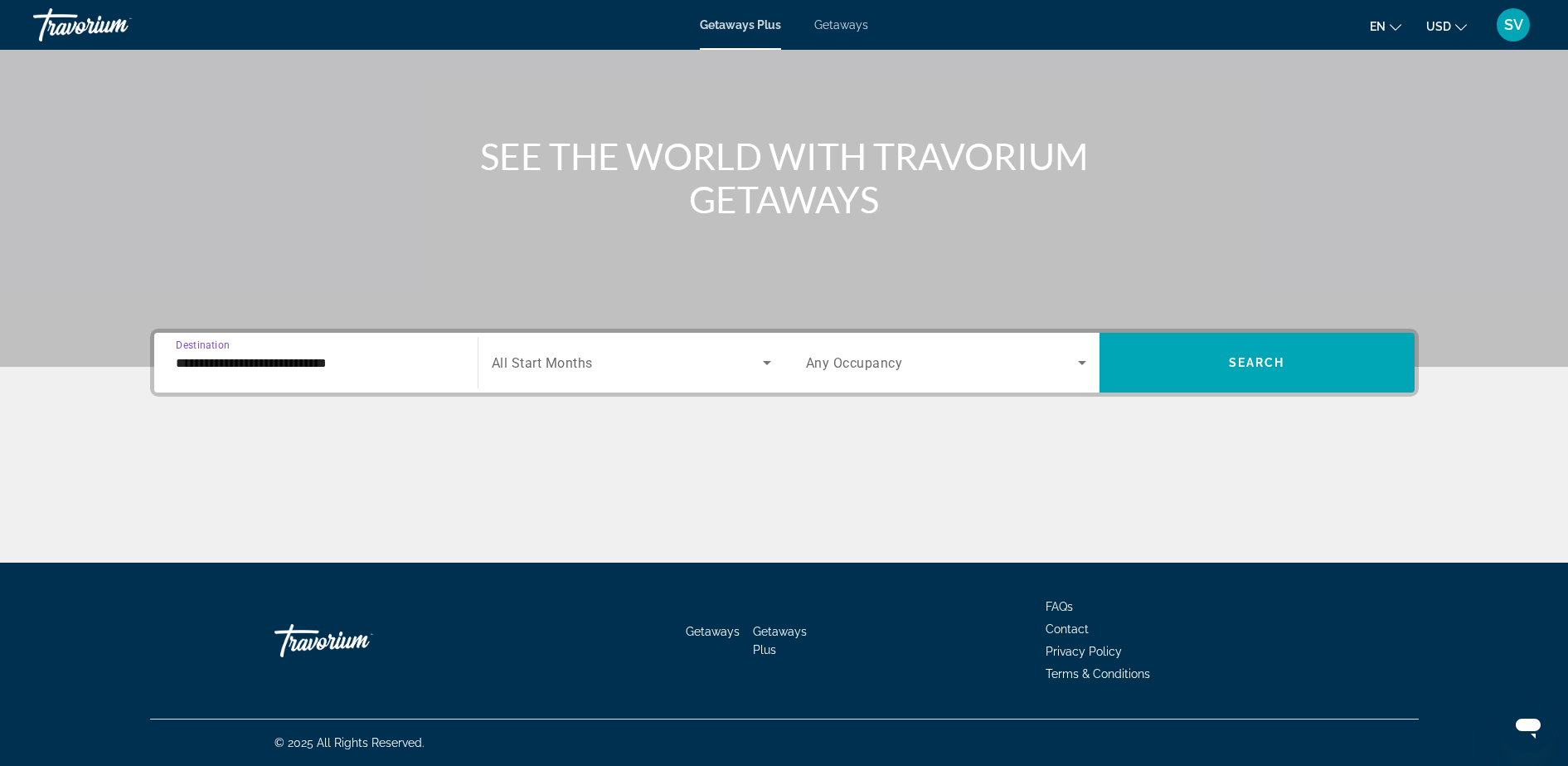
click at [560, 370] on span "Search widget" at bounding box center [627, 363] width 271 height 20
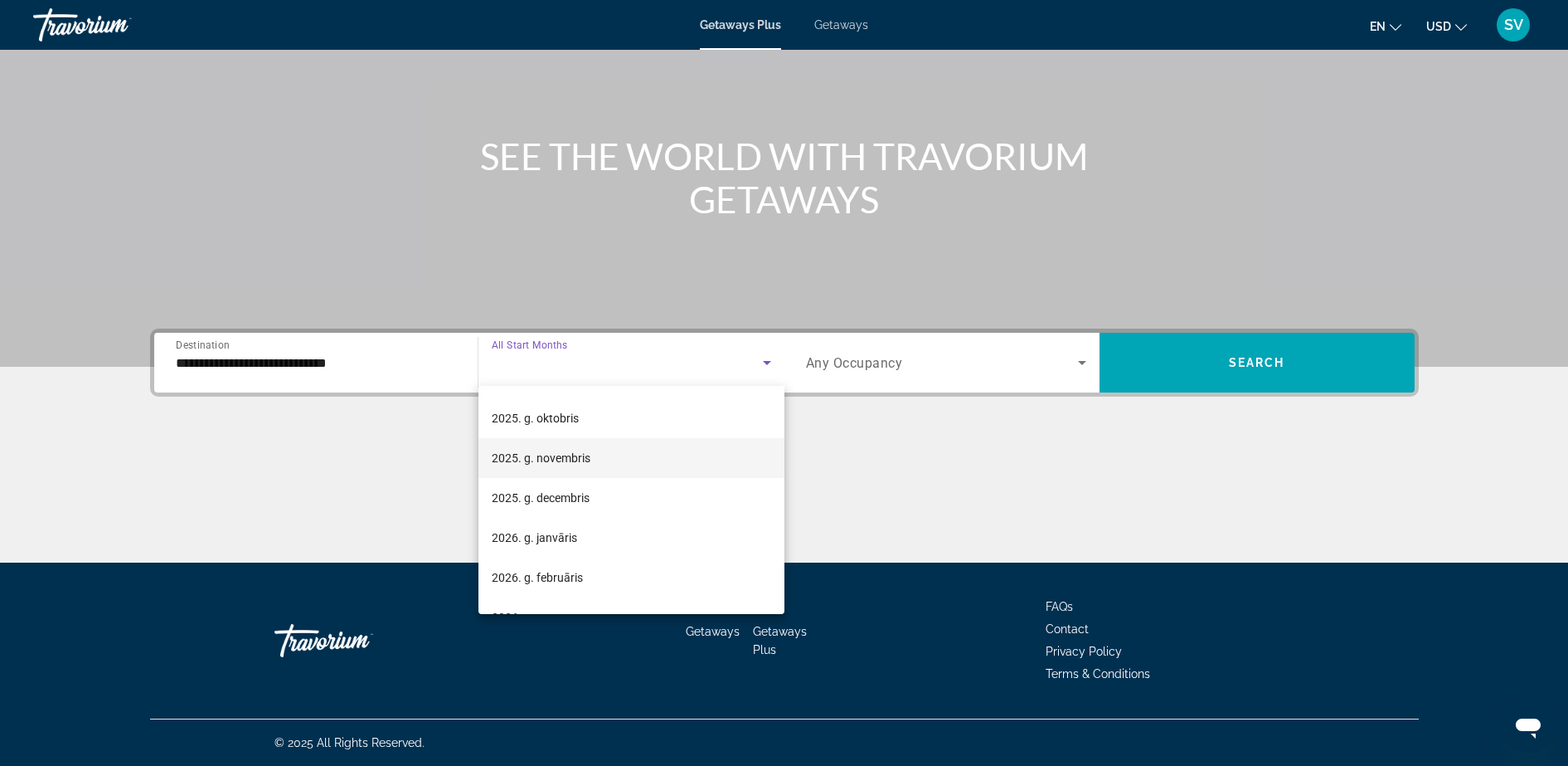
scroll to position [208, 0]
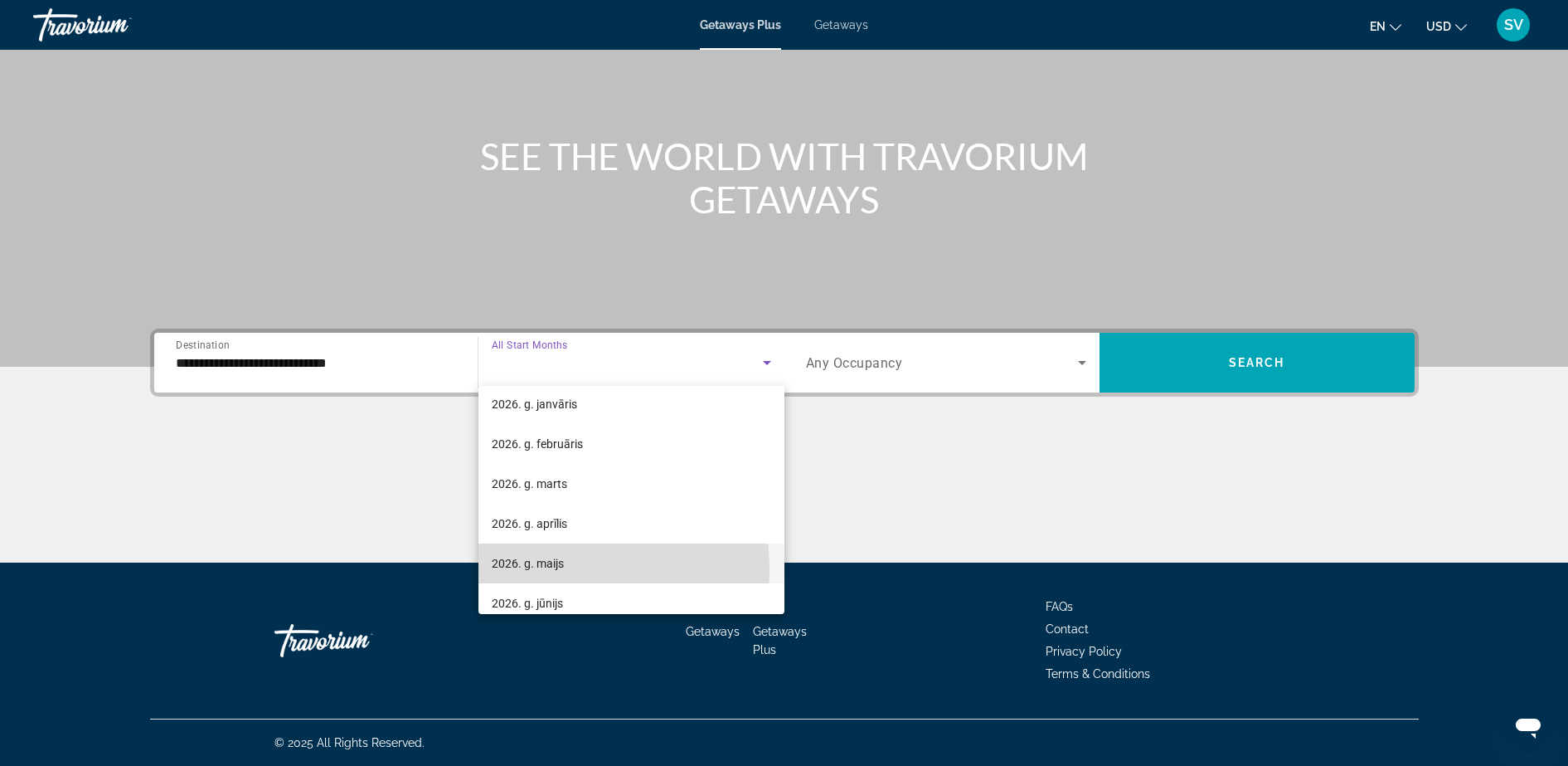
click at [541, 569] on span "2026. g. maijs" at bounding box center [528, 563] width 73 height 20
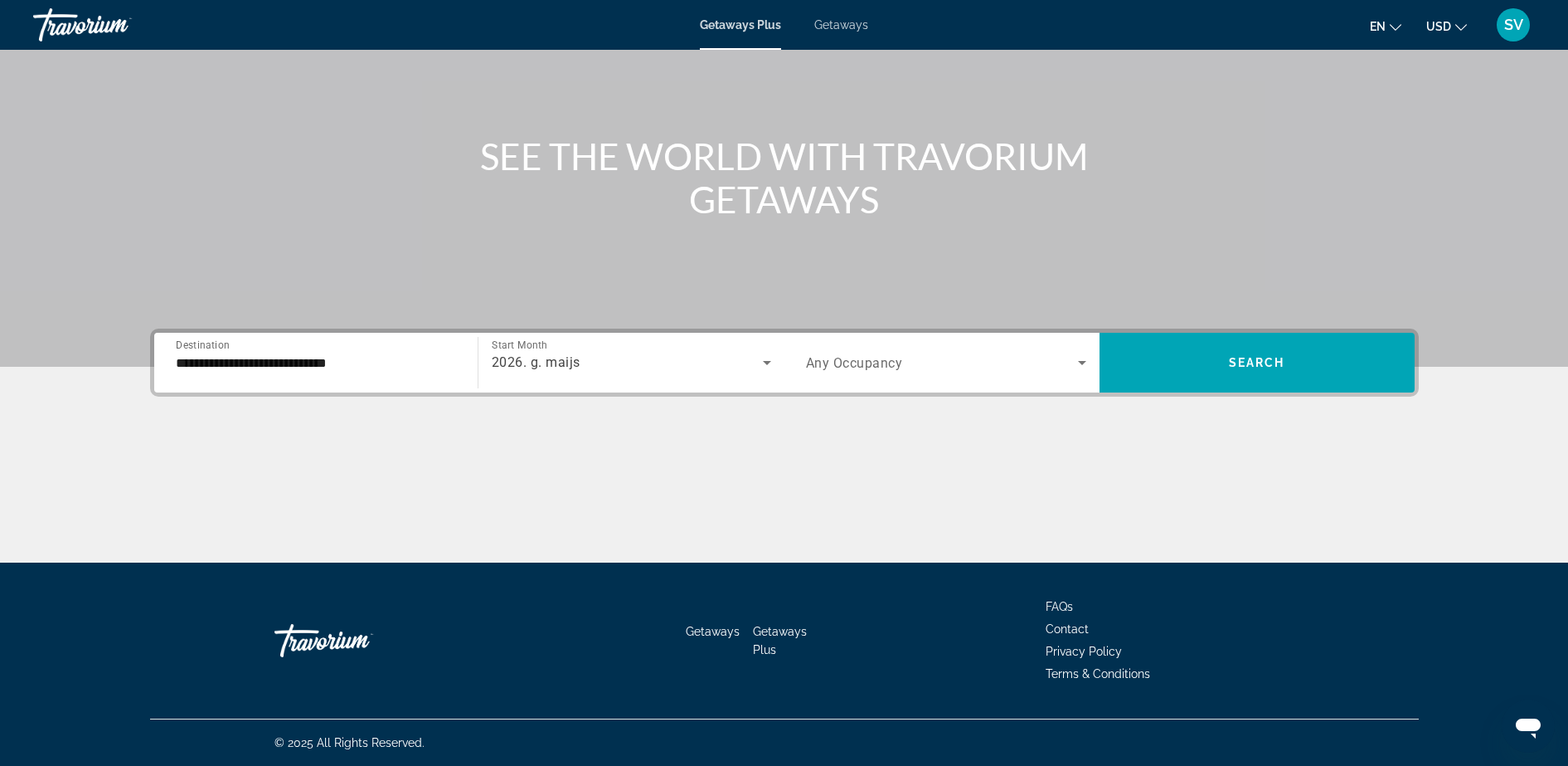
click at [857, 374] on div "Search widget" at bounding box center [946, 362] width 280 height 47
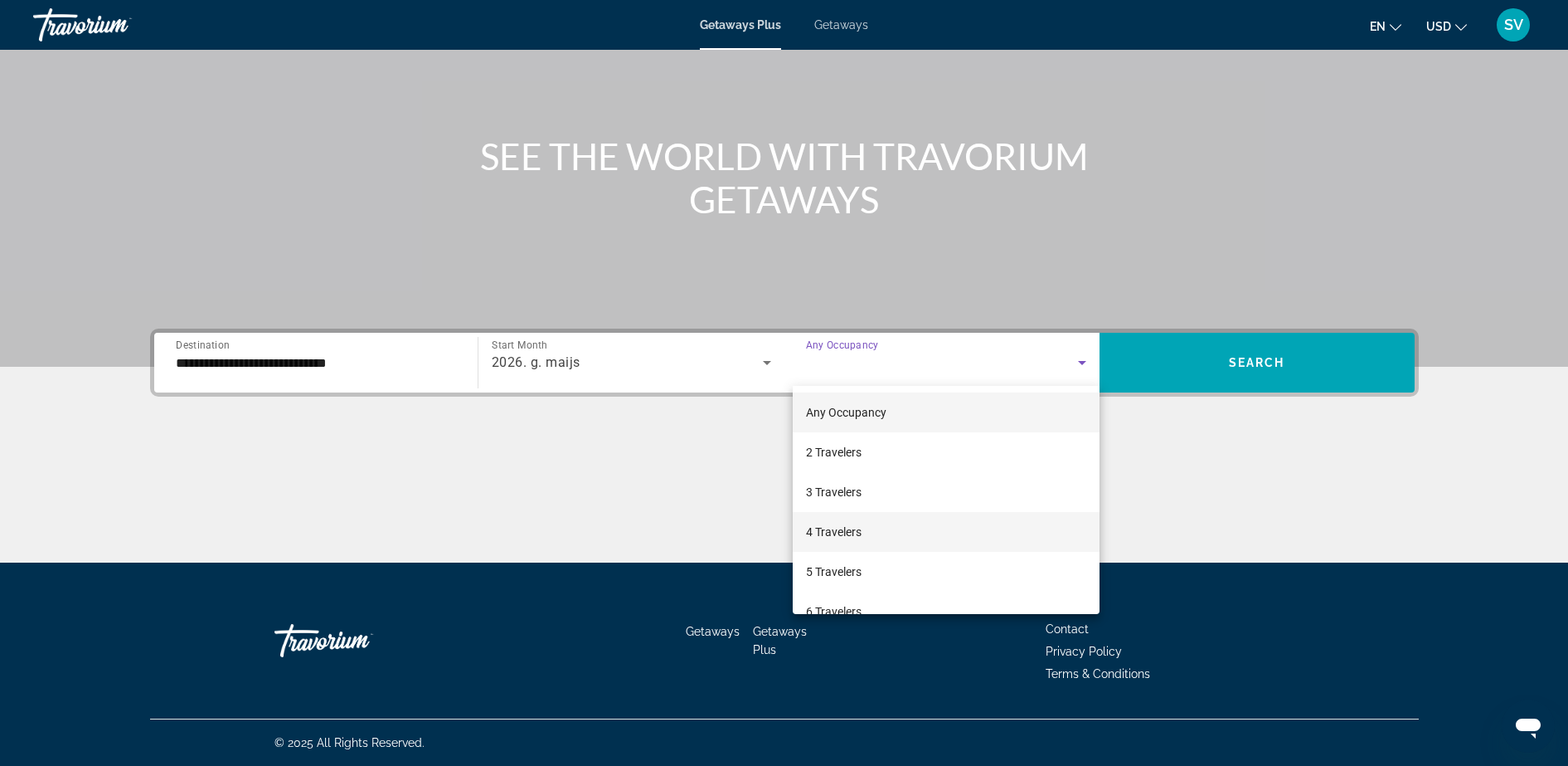
click at [842, 526] on span "4 Travelers" at bounding box center [834, 532] width 56 height 20
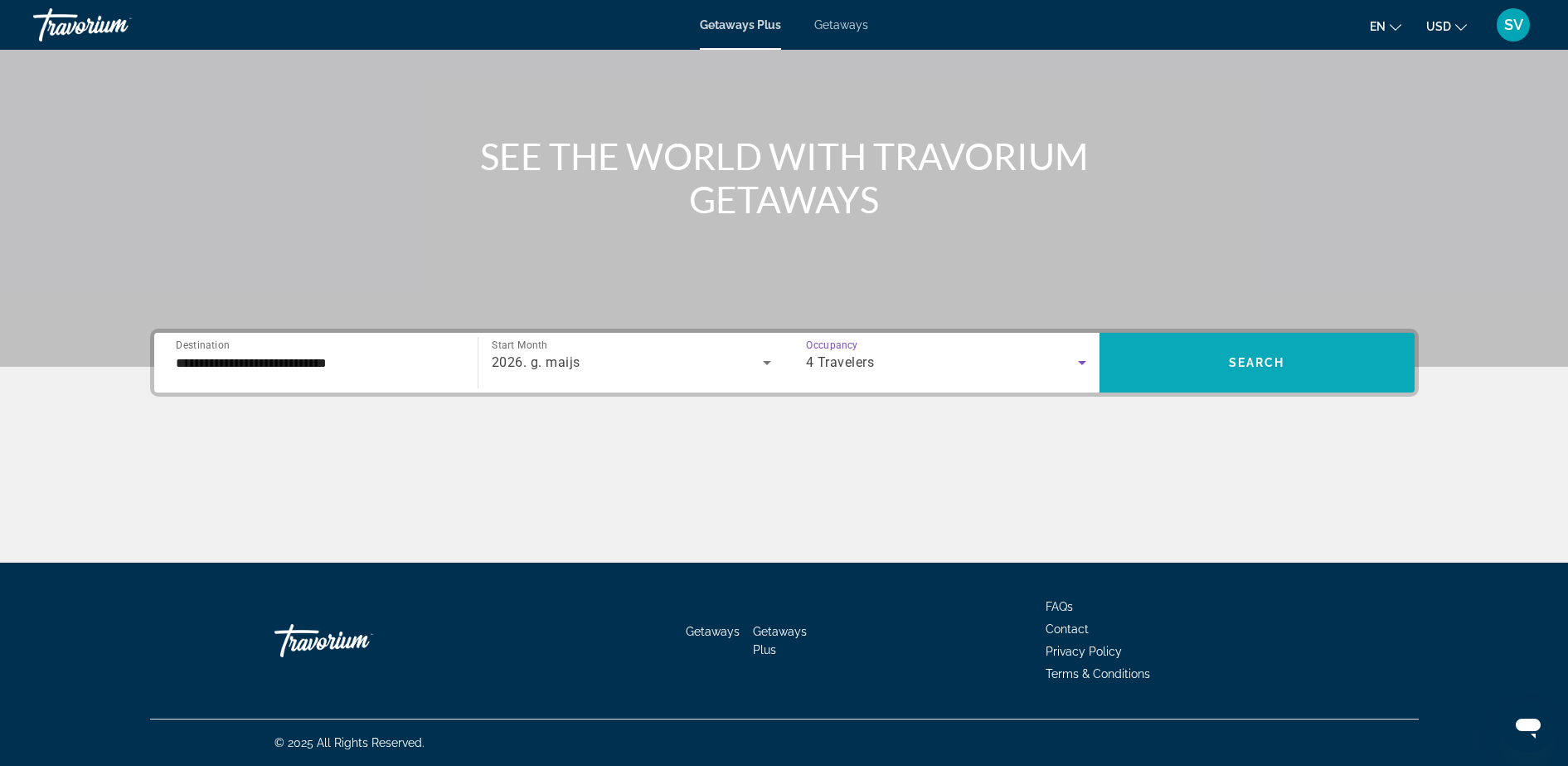
click at [1246, 361] on span "Search" at bounding box center [1256, 362] width 56 height 13
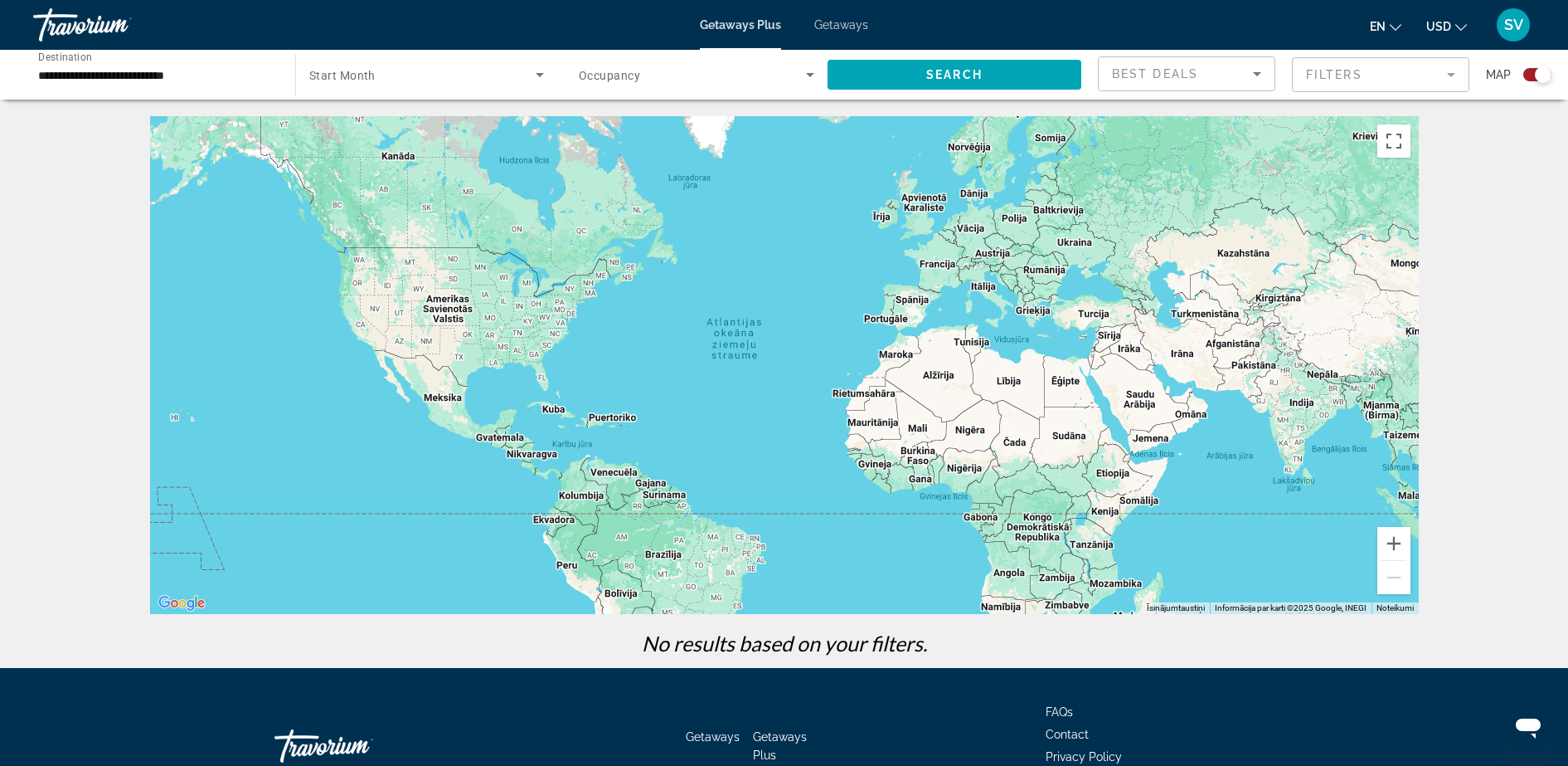
click at [377, 69] on span "Search widget" at bounding box center [422, 74] width 227 height 20
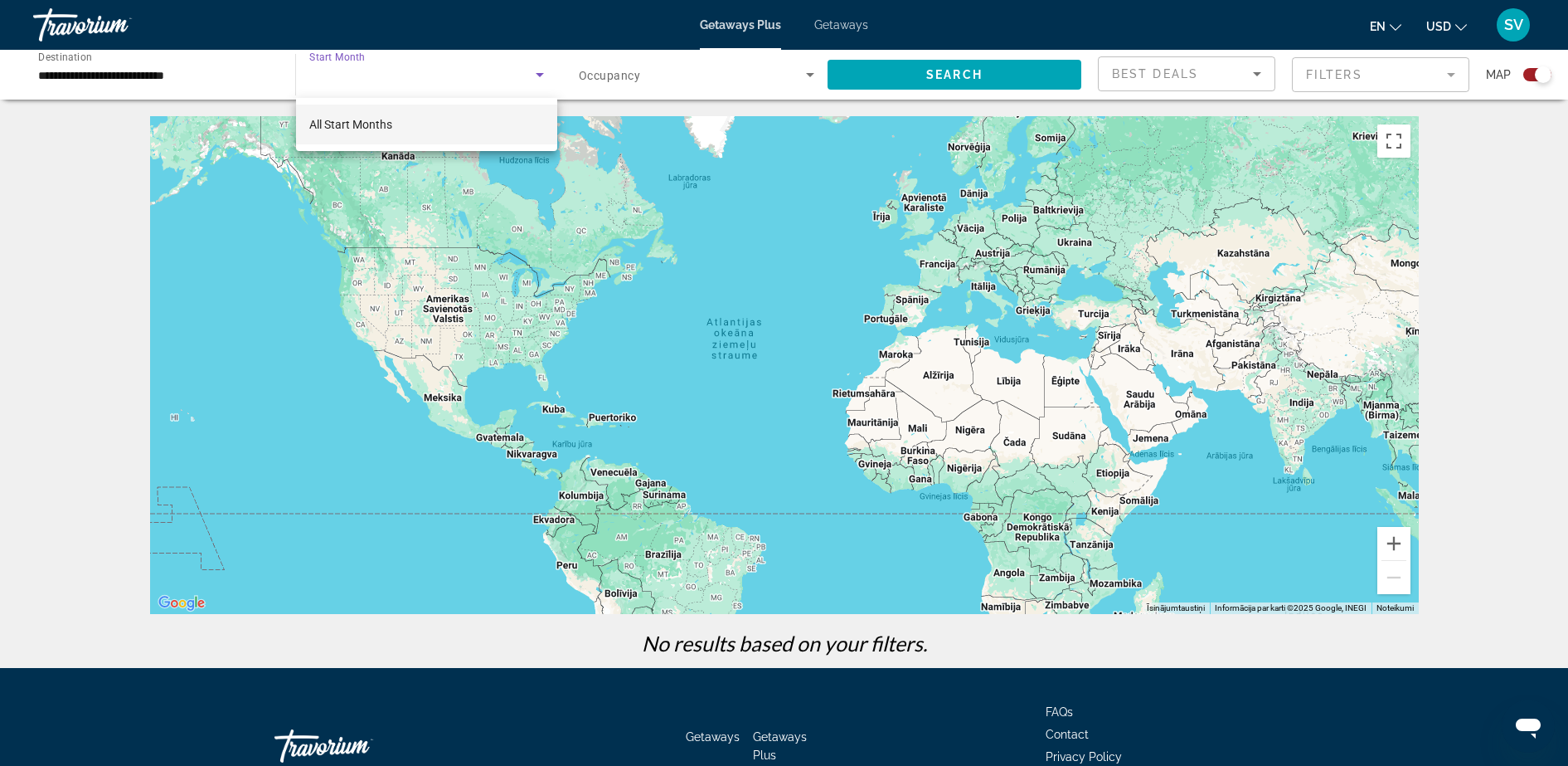
click at [379, 76] on div at bounding box center [784, 383] width 1568 height 766
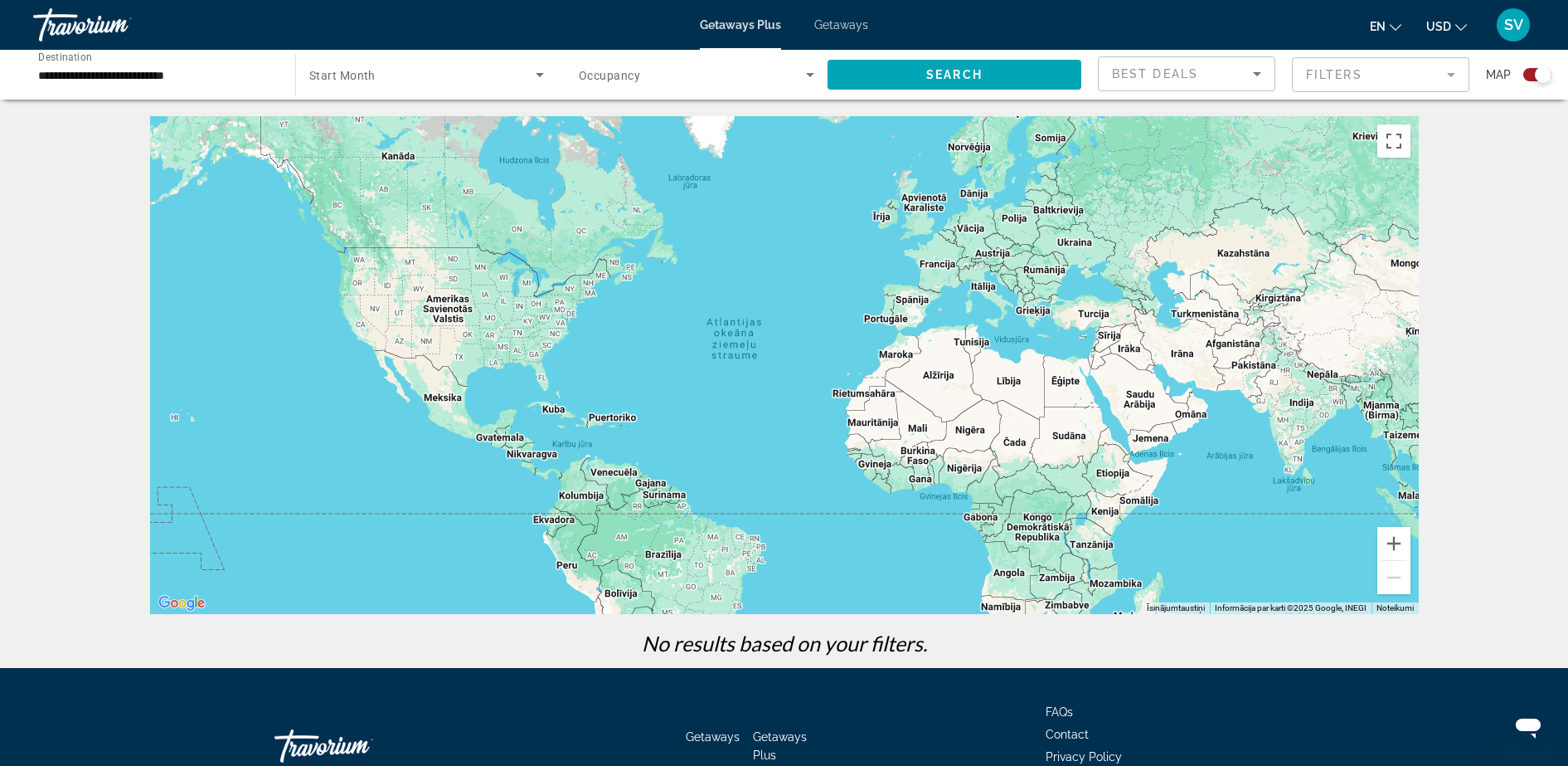
click at [543, 71] on icon "Search widget" at bounding box center [540, 74] width 20 height 20
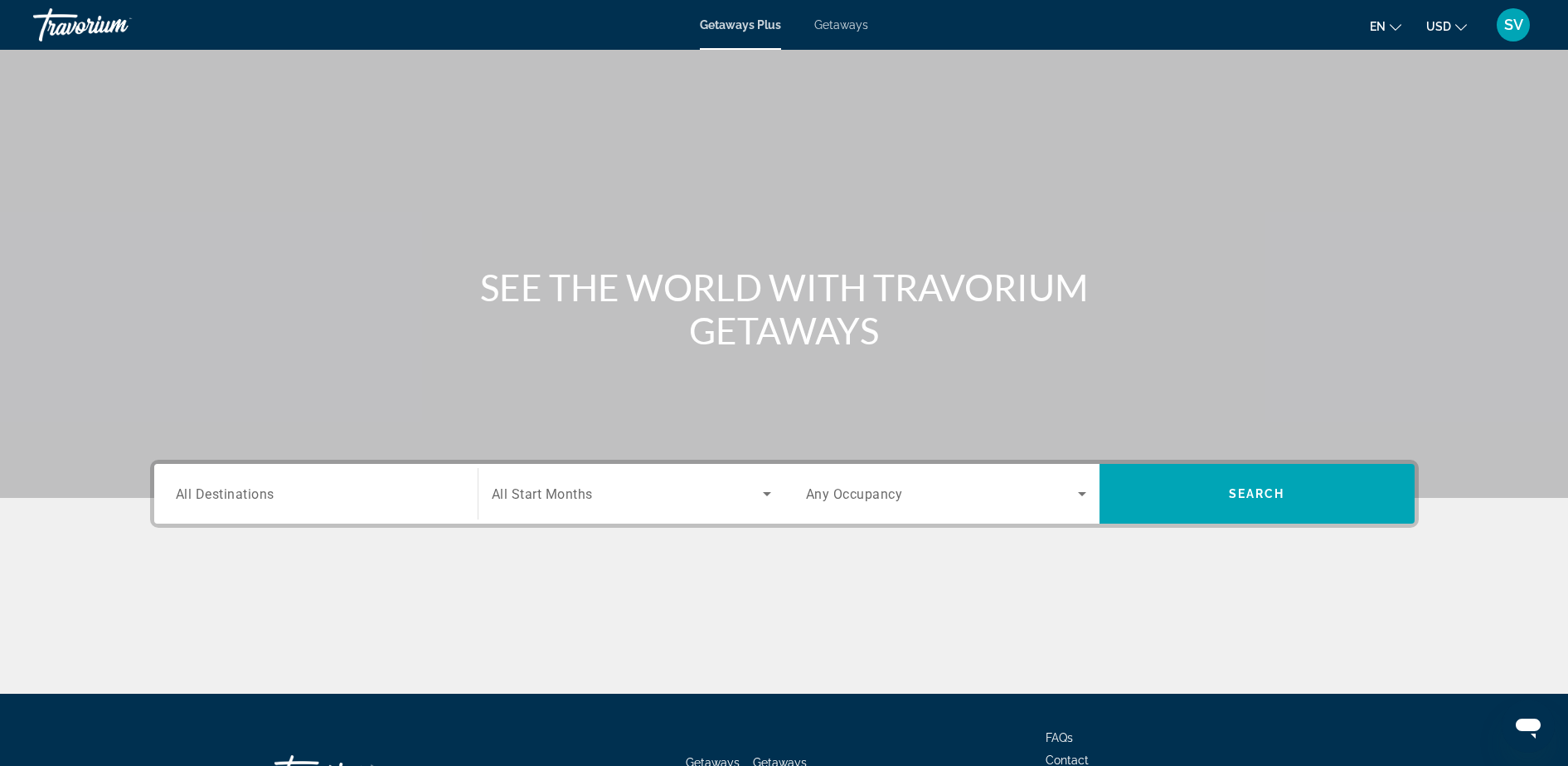
click at [338, 491] on input "Destination All Destinations" at bounding box center [315, 494] width 280 height 20
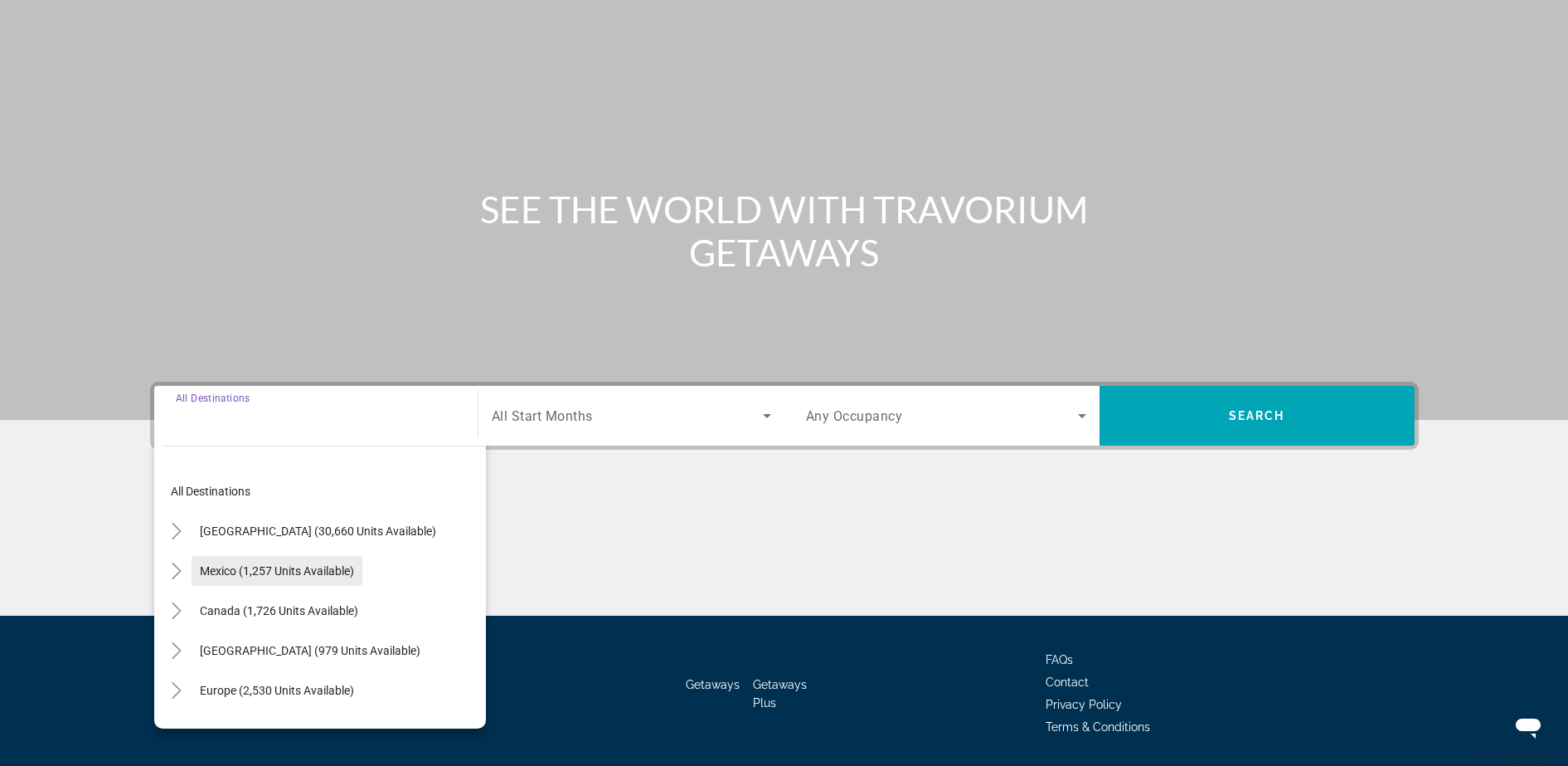
scroll to position [131, 0]
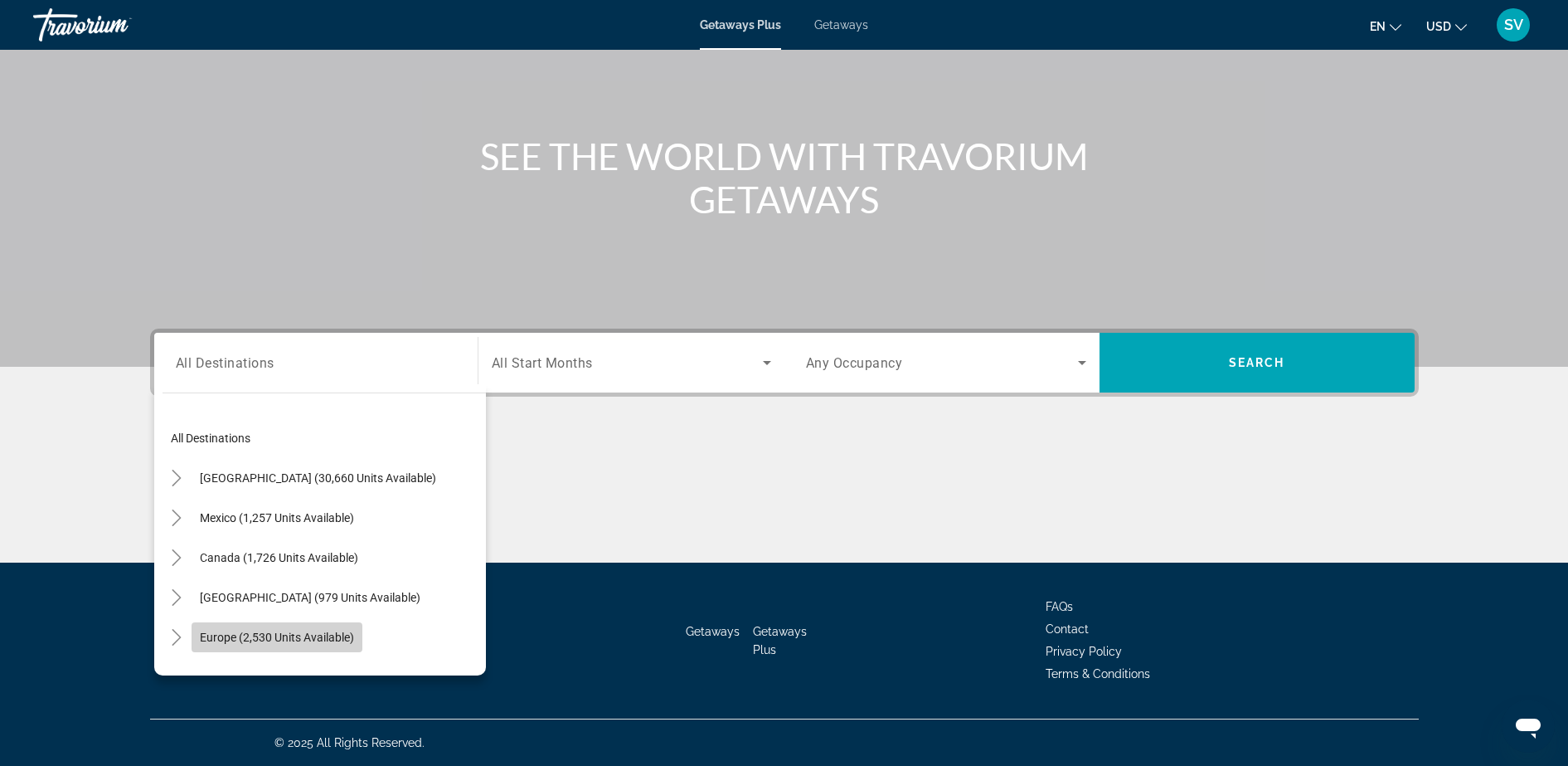
click at [275, 630] on span "Europe (2,530 units available)" at bounding box center [277, 636] width 154 height 13
type input "**********"
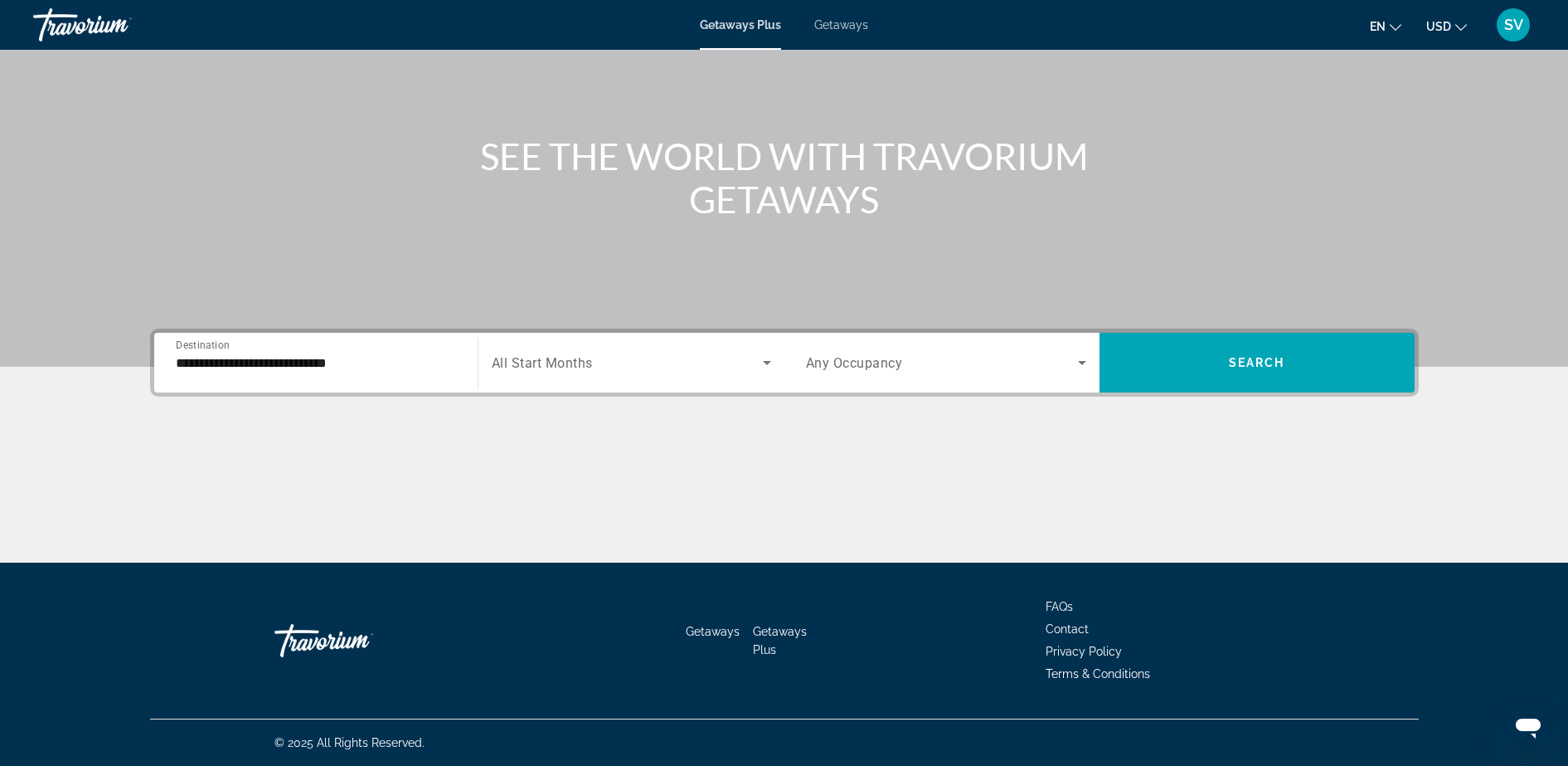
click at [626, 351] on div "Search widget" at bounding box center [632, 362] width 279 height 47
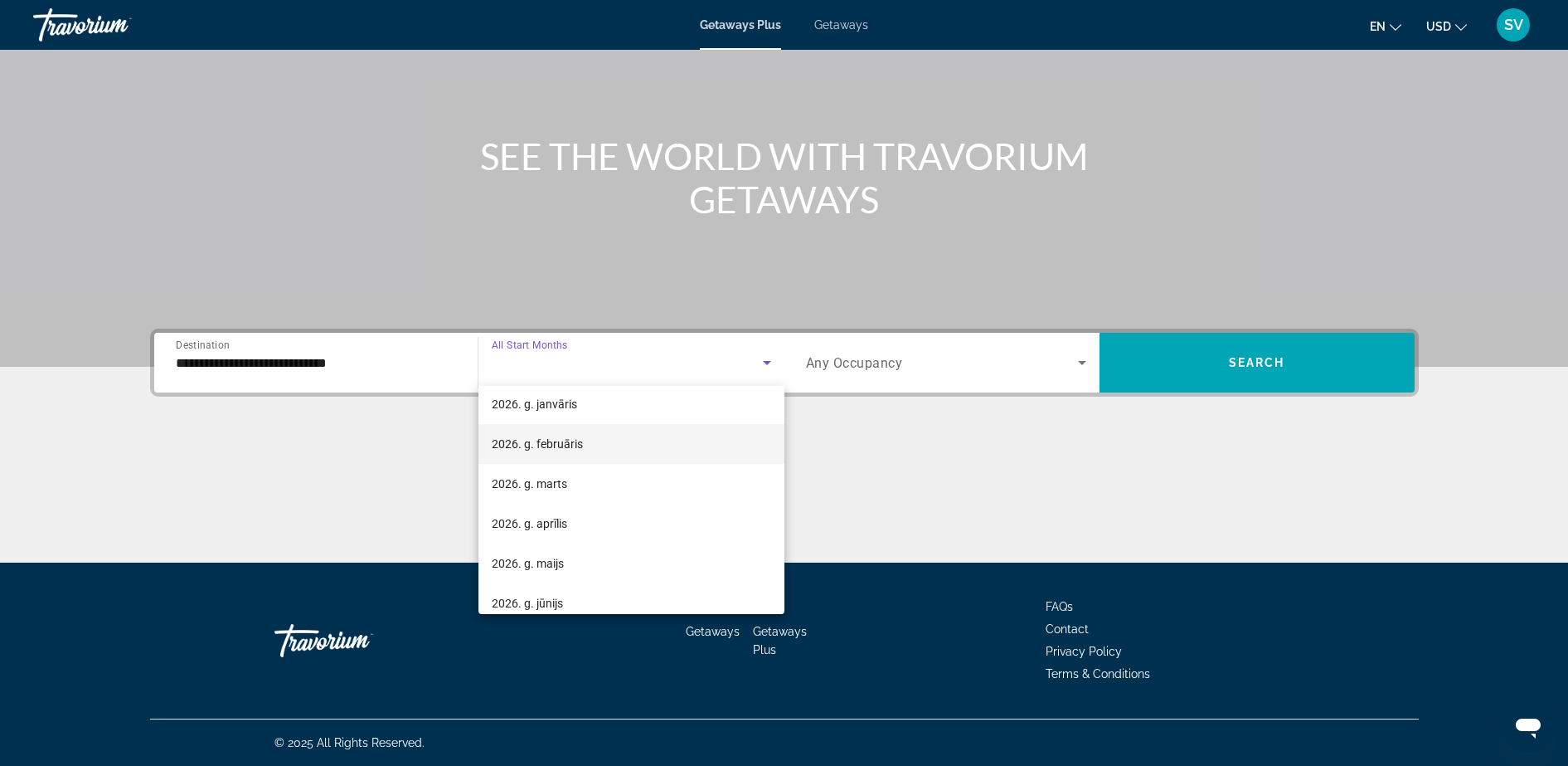
scroll to position [104, 0]
click at [547, 445] on mat-option "2025. g. novembris" at bounding box center [631, 427] width 306 height 39
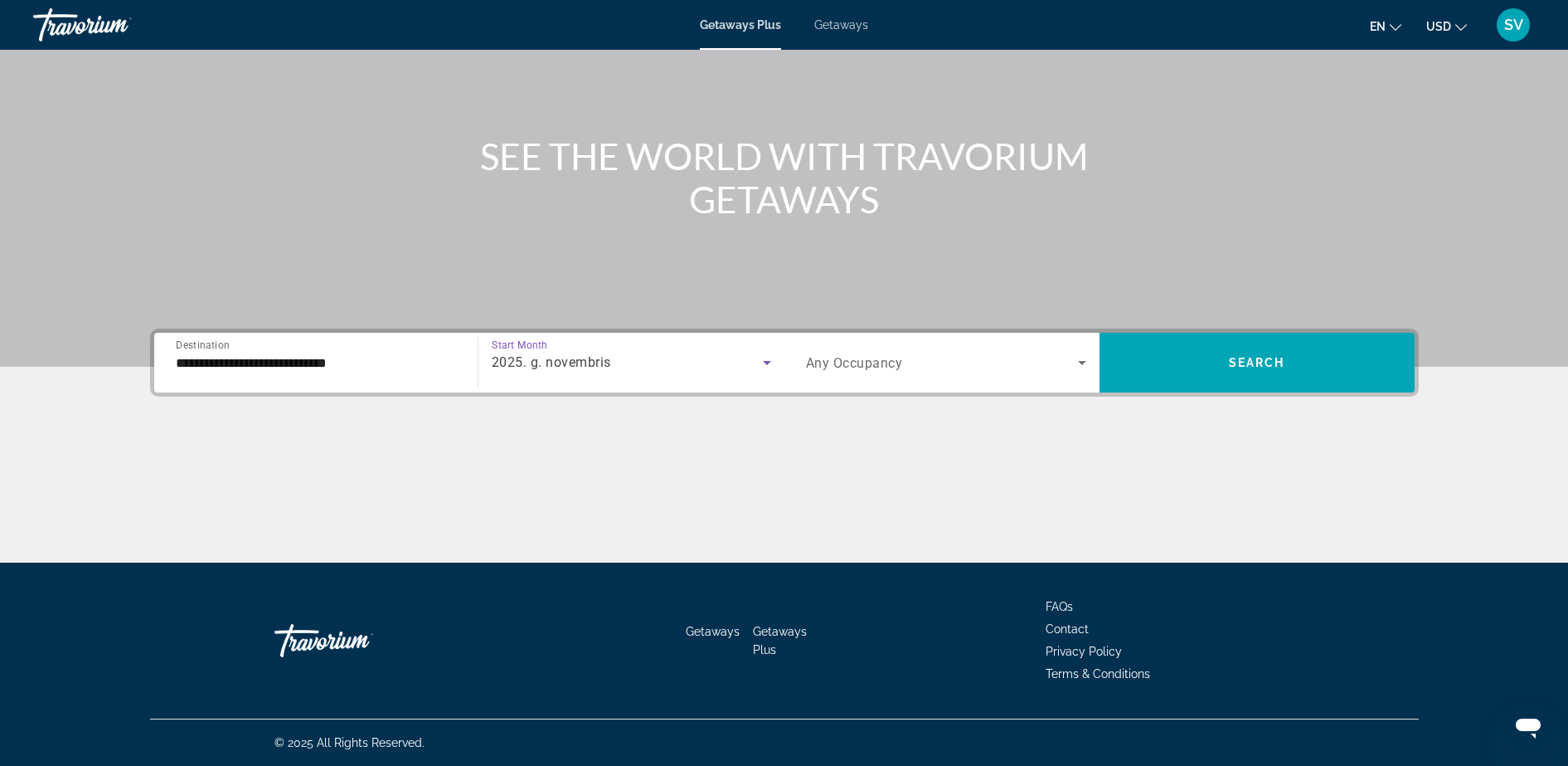
click at [844, 358] on span "Any Occupancy" at bounding box center [855, 363] width 97 height 16
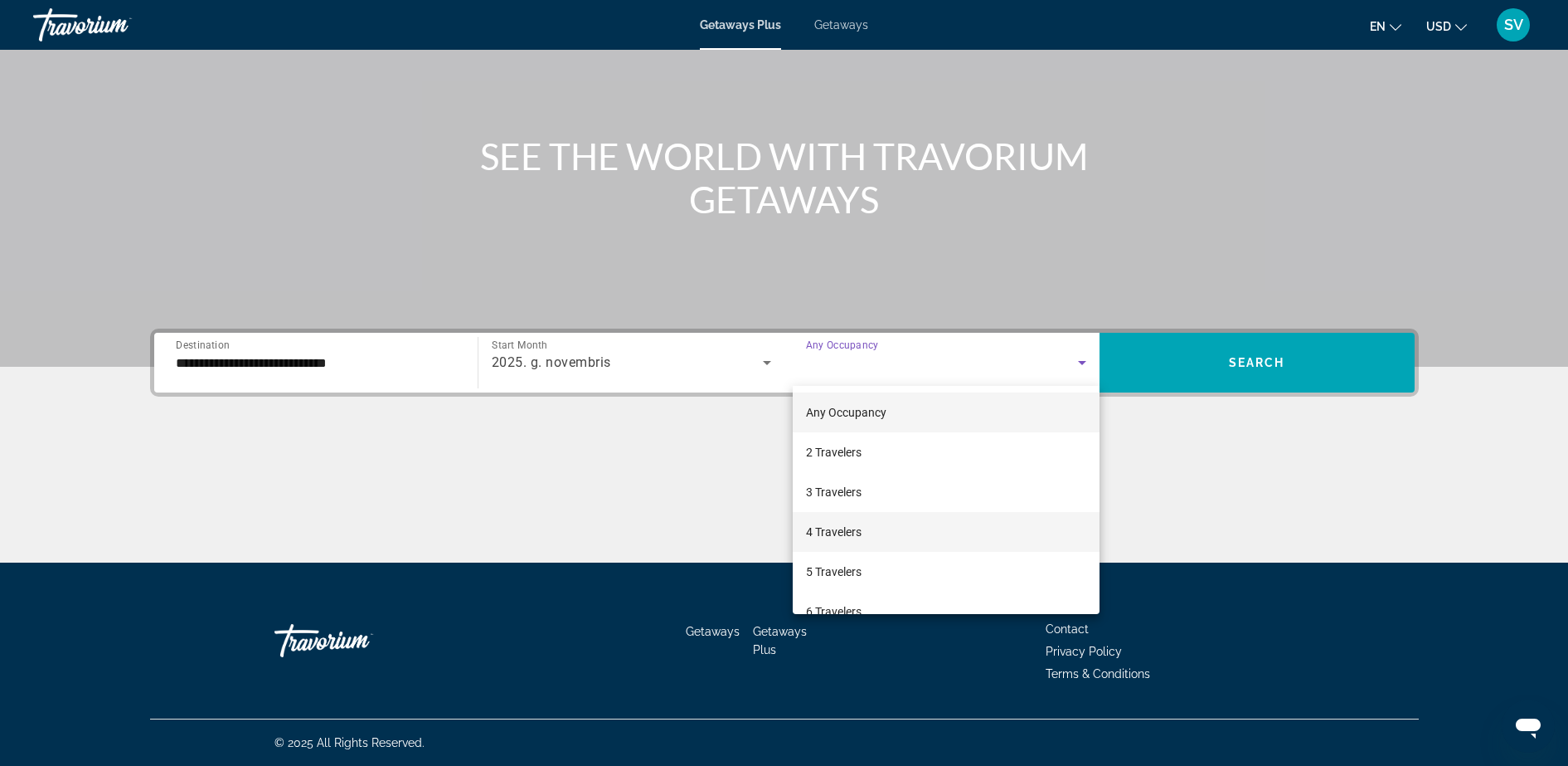
click at [853, 515] on mat-option "4 Travelers" at bounding box center [946, 531] width 307 height 39
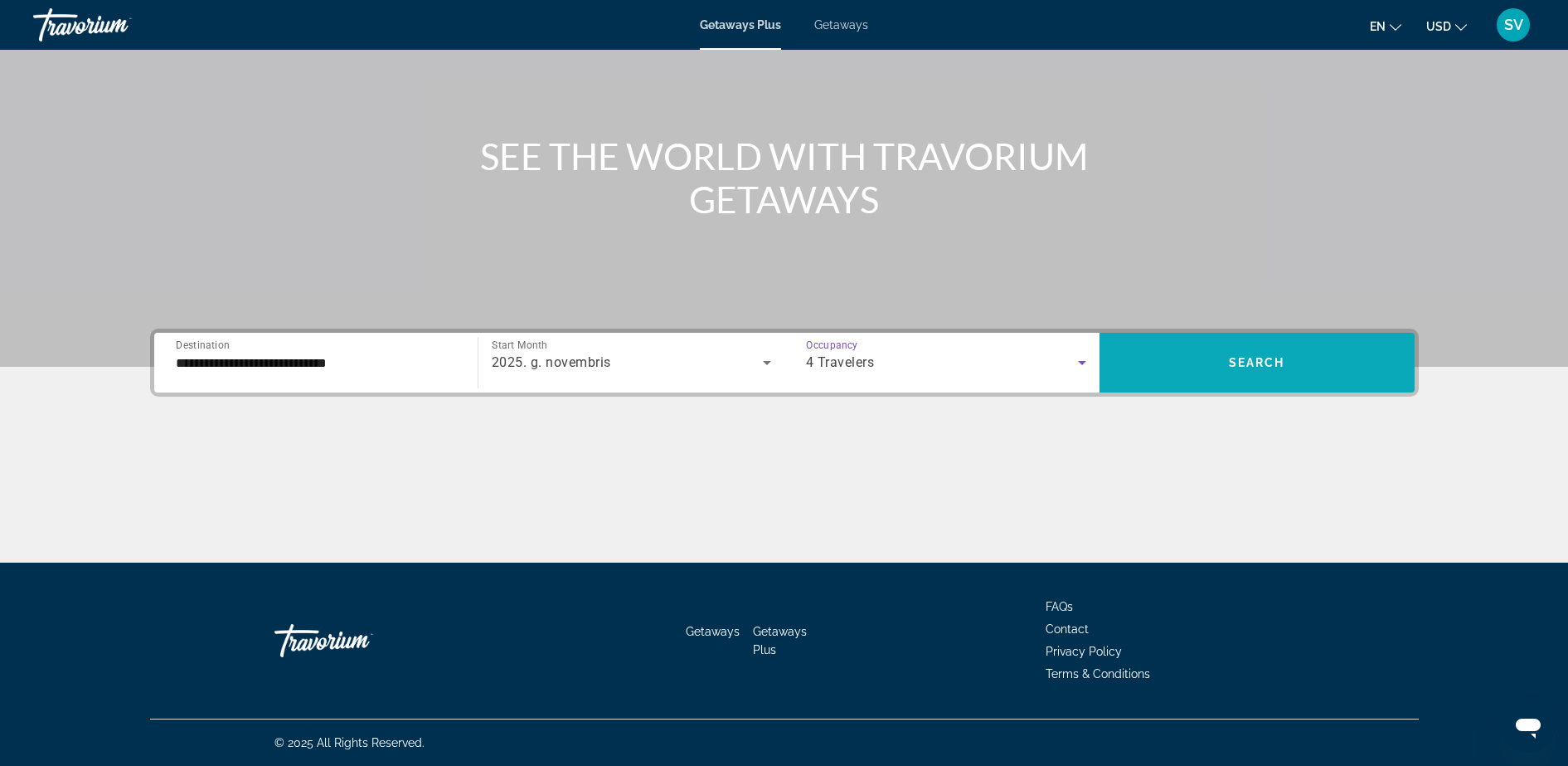
click at [1188, 364] on span "Search widget" at bounding box center [1256, 362] width 315 height 39
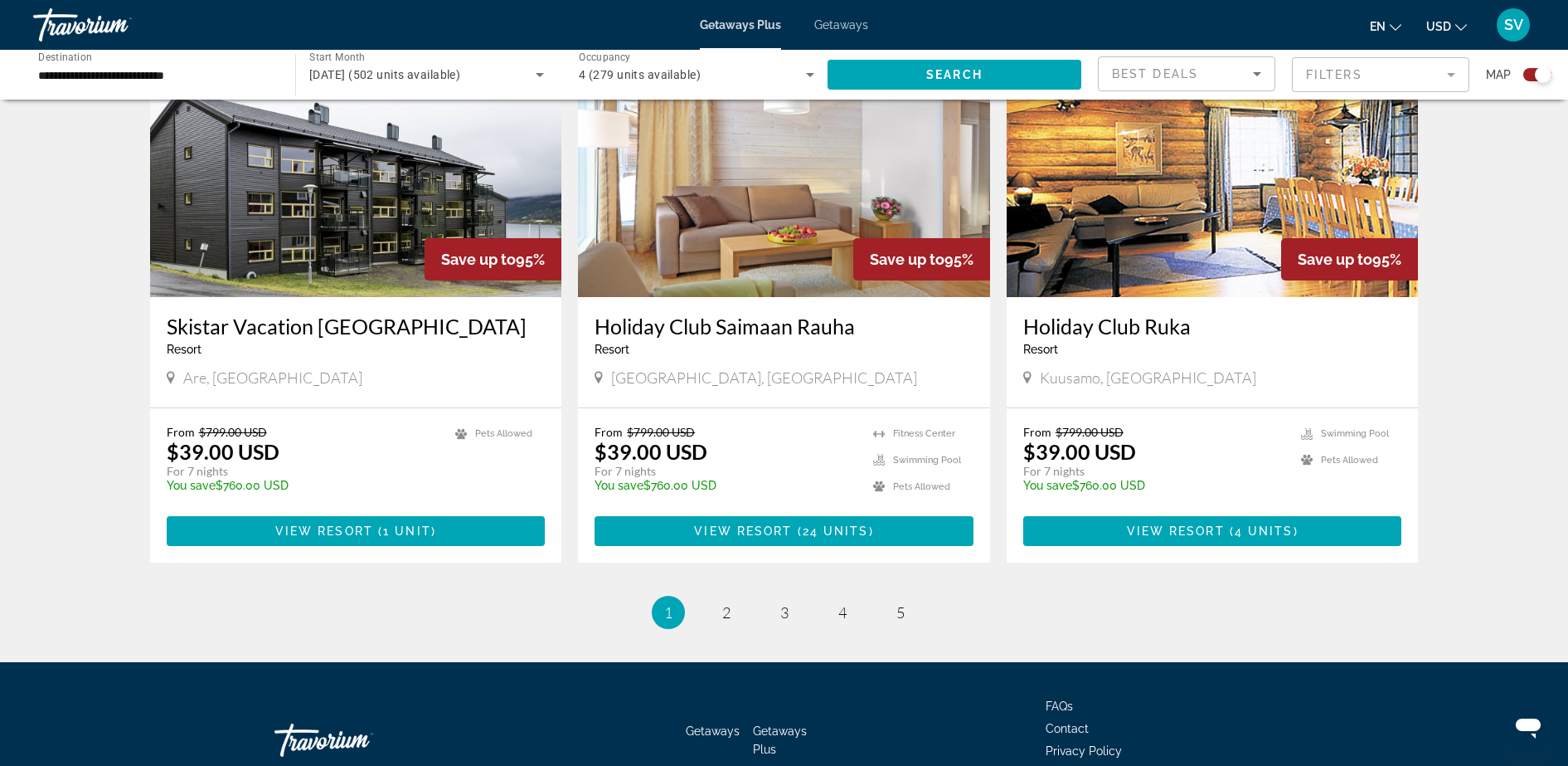
scroll to position [2384, 0]
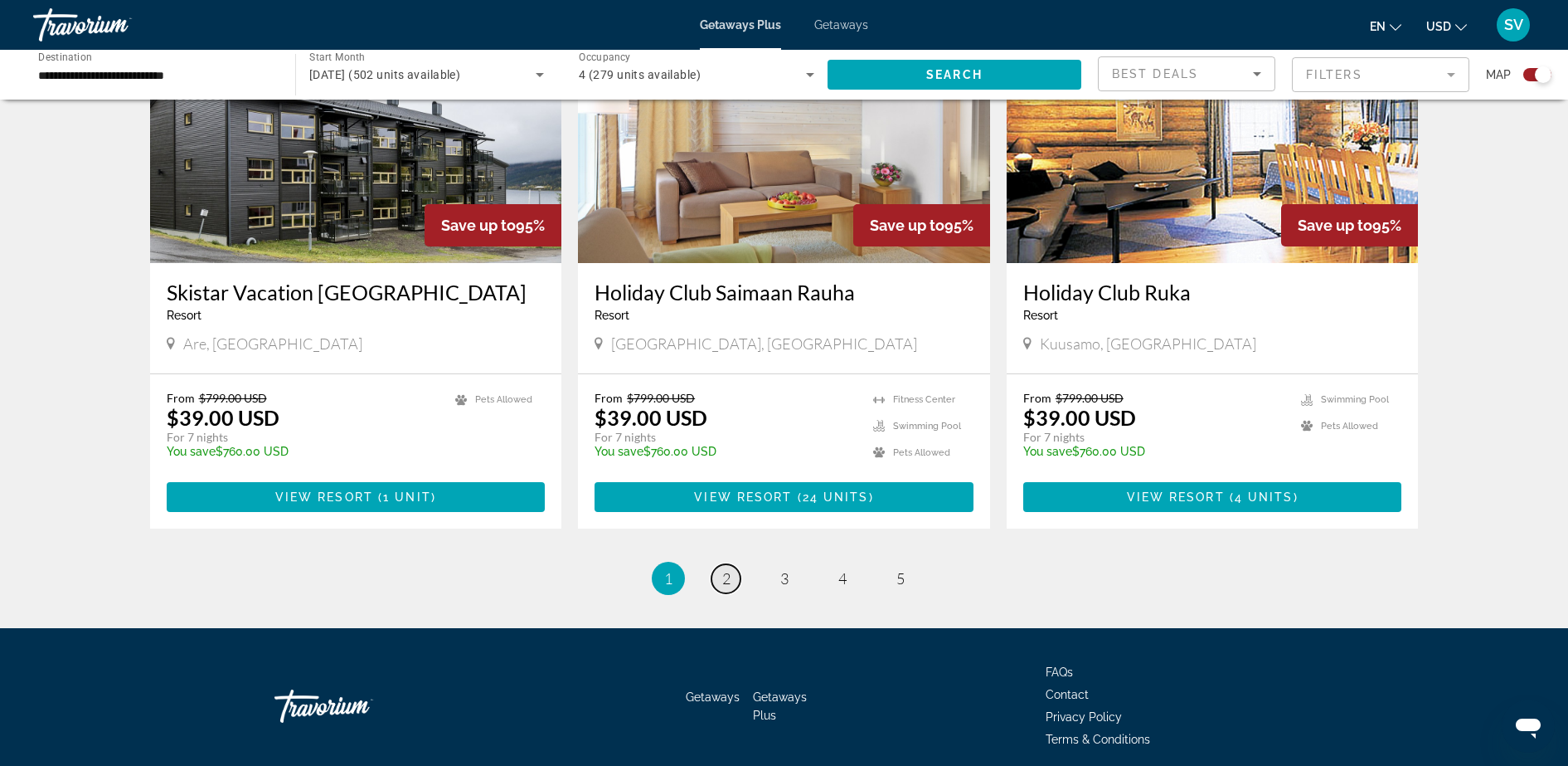
click at [727, 569] on span "2" at bounding box center [726, 579] width 8 height 18
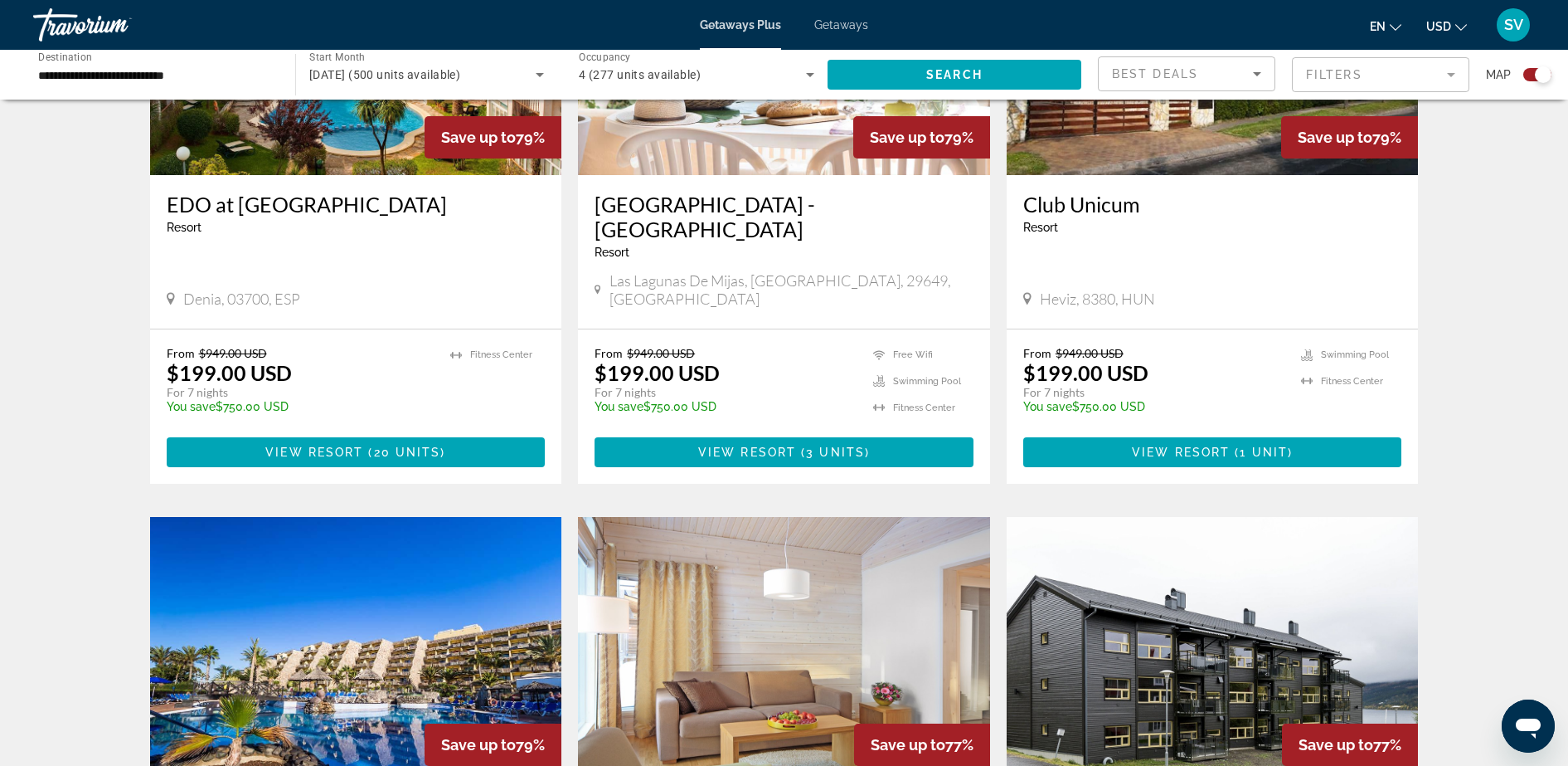
scroll to position [1037, 0]
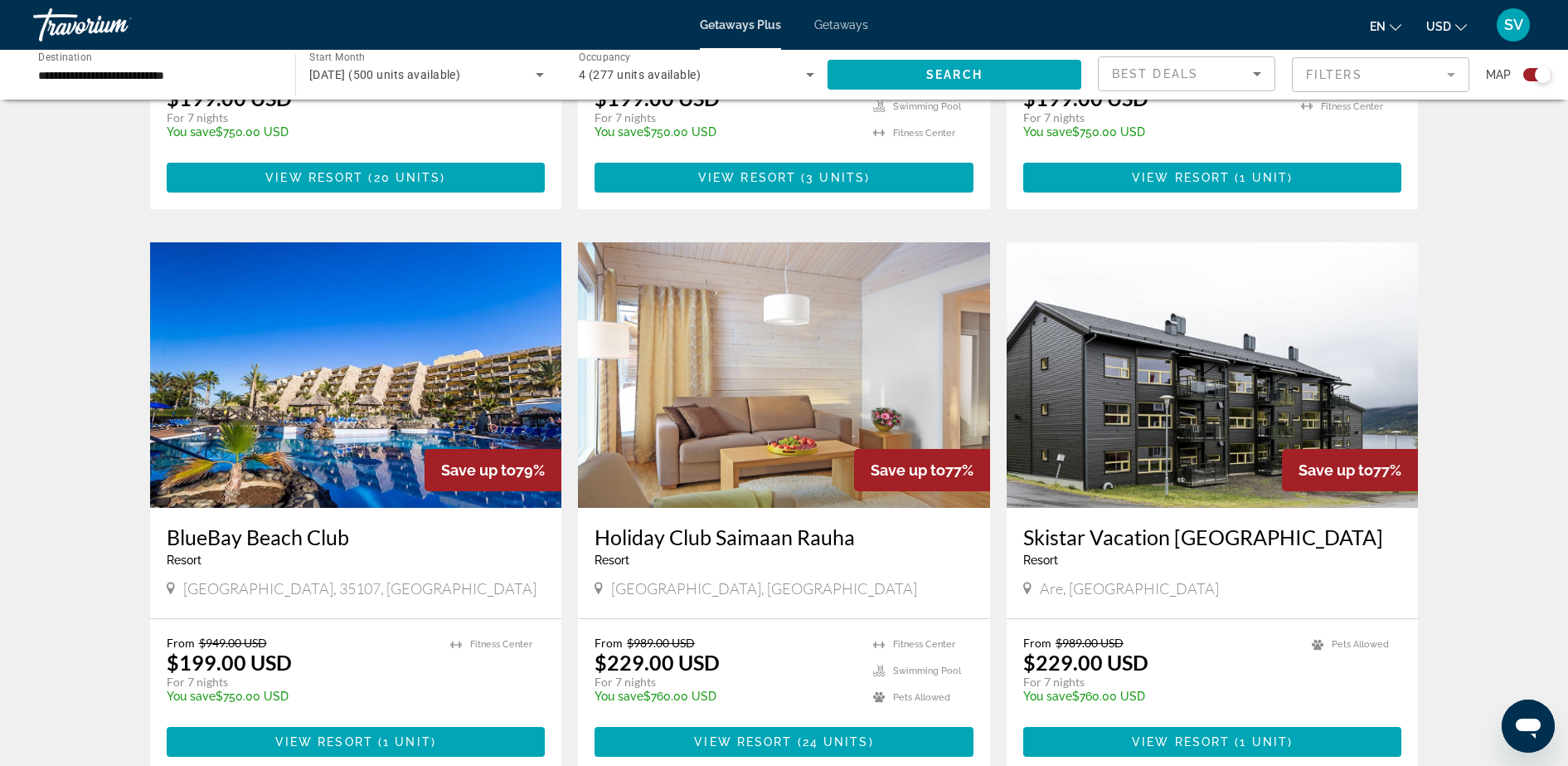
click at [348, 366] on img "Main content" at bounding box center [355, 375] width 412 height 265
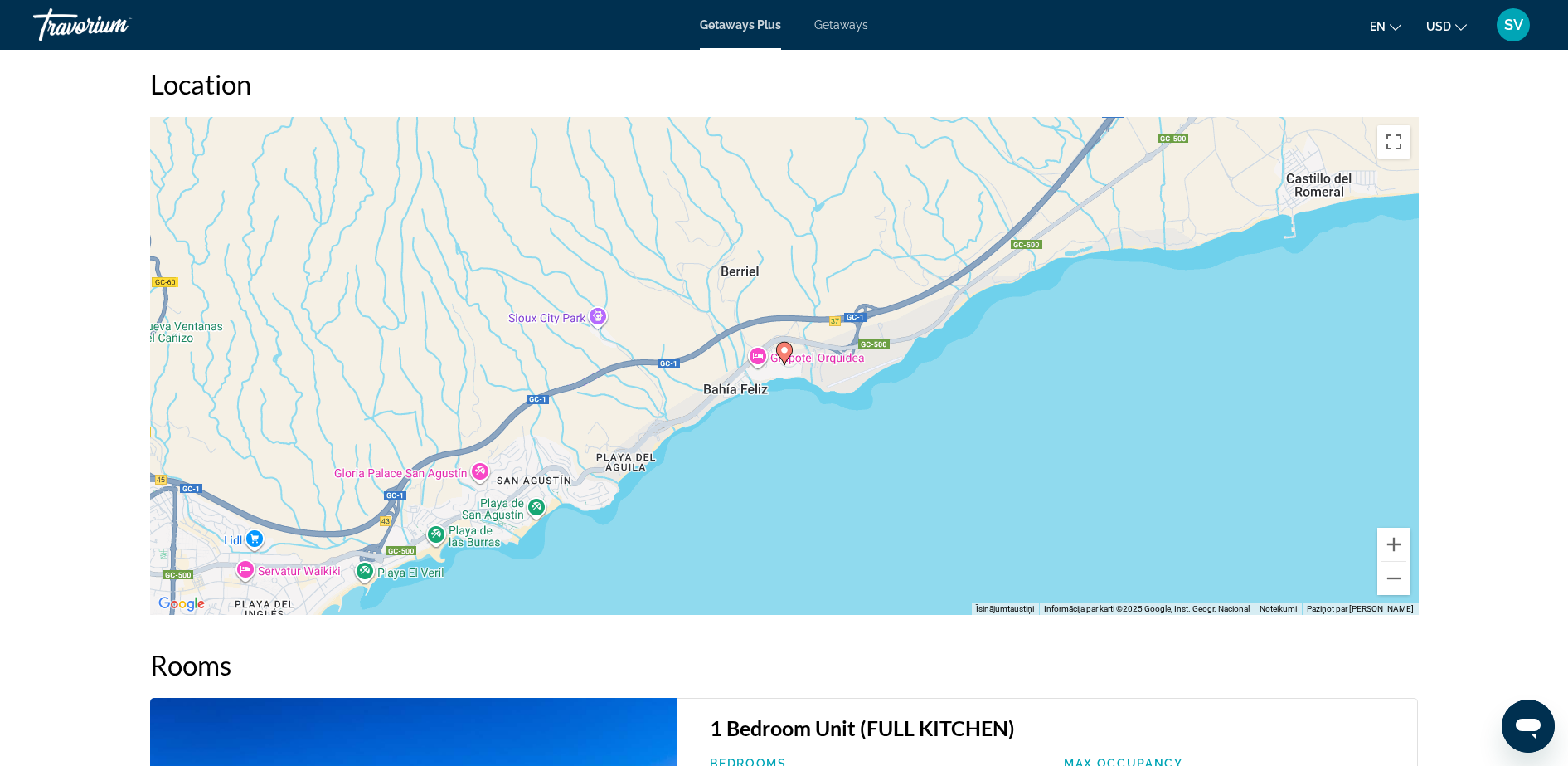
scroll to position [2074, 0]
